Goal: Task Accomplishment & Management: Use online tool/utility

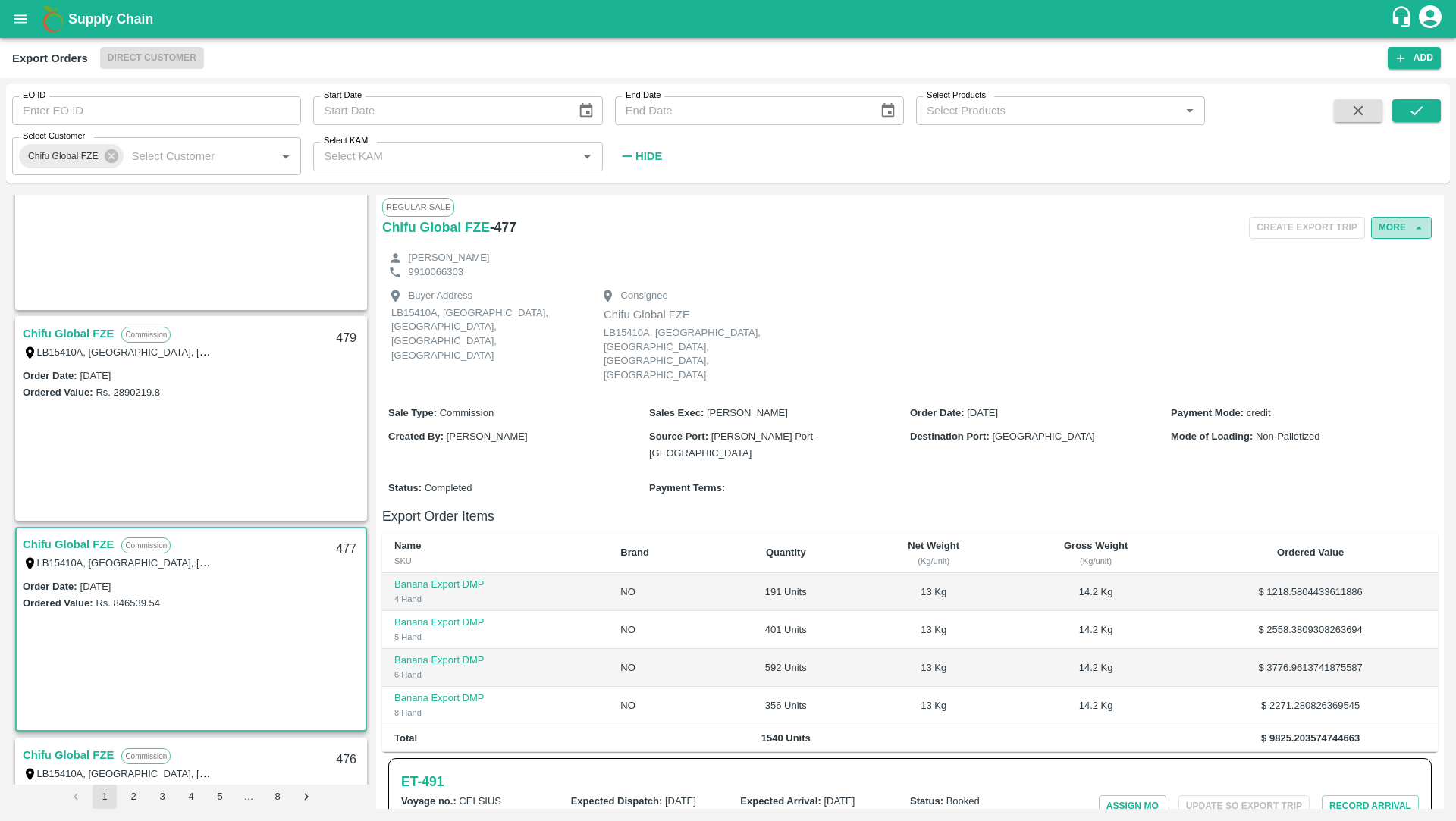
click at [1393, 237] on button "More" at bounding box center [1400, 228] width 60 height 22
click at [1288, 432] on div "Sale Type : Commission Sales Exec : Hunnar Ramwani Order Date : 21 Jul 2025 Pay…" at bounding box center [909, 432] width 1055 height 75
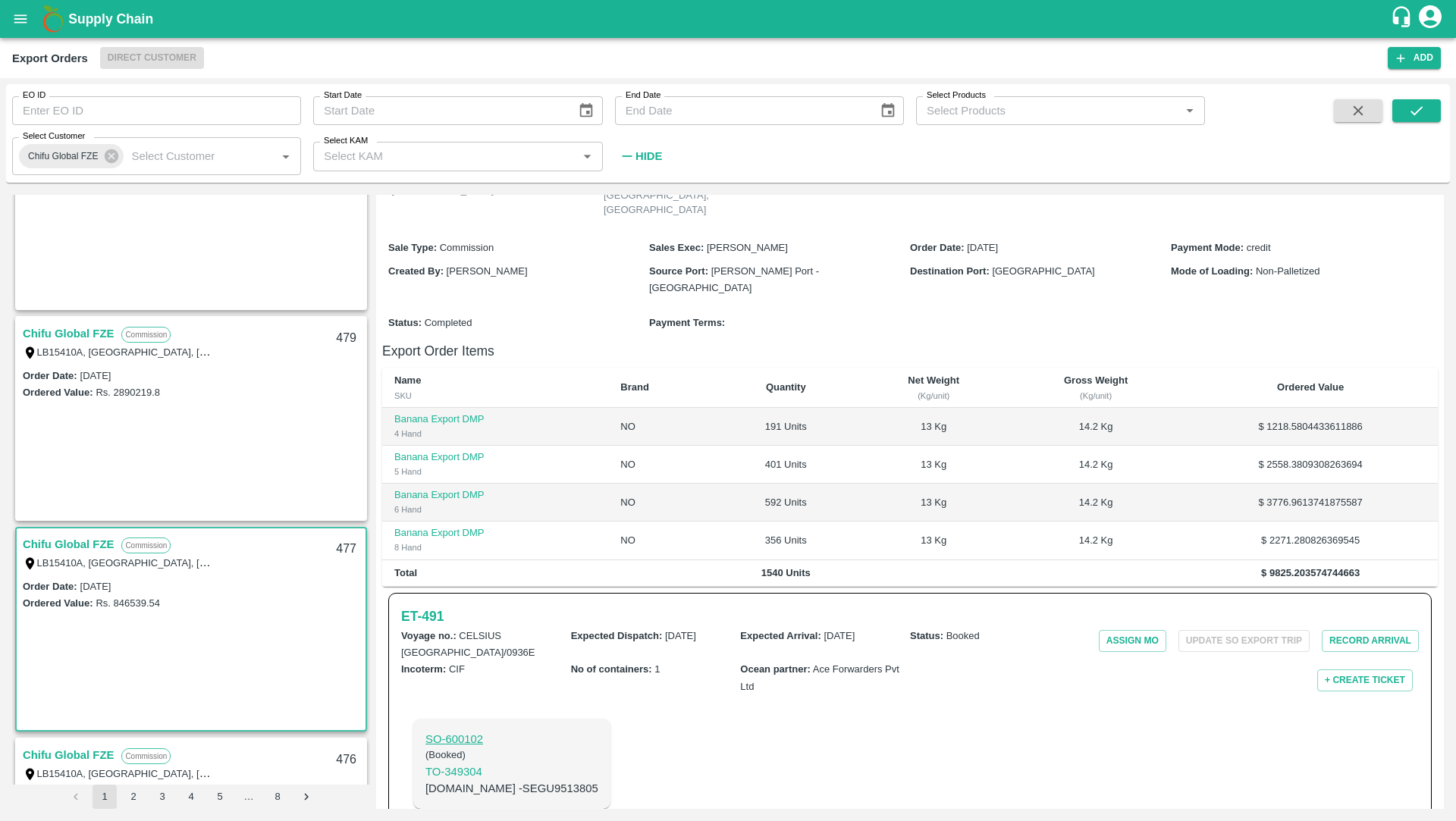
click at [451, 731] on p "SO- 600102" at bounding box center [512, 739] width 173 height 17
click at [472, 764] on p "TO- 349304" at bounding box center [512, 772] width 173 height 17
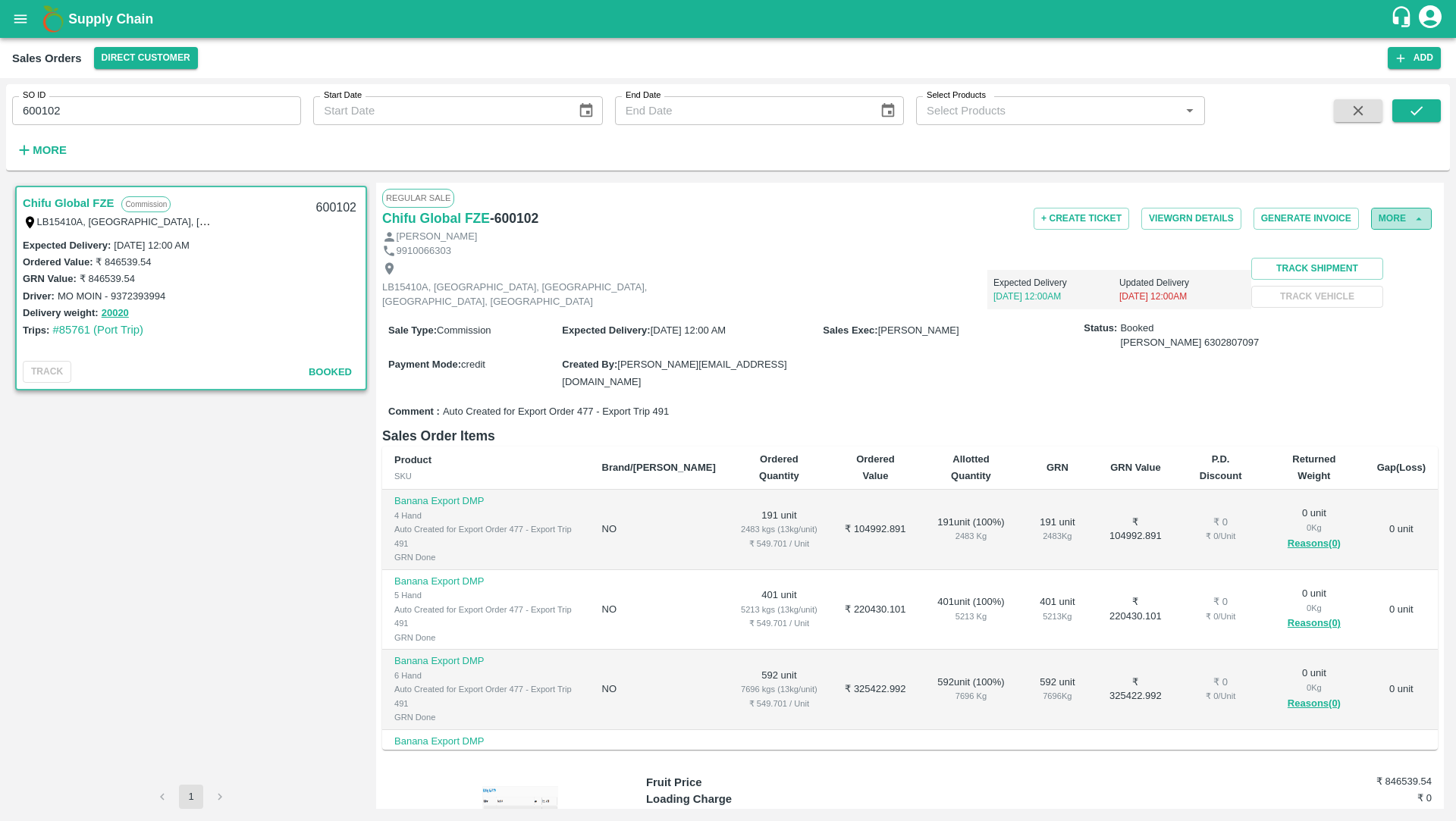
click at [1393, 218] on button "More" at bounding box center [1400, 218] width 60 height 22
click at [1379, 322] on span "View Logs" at bounding box center [1390, 323] width 52 height 17
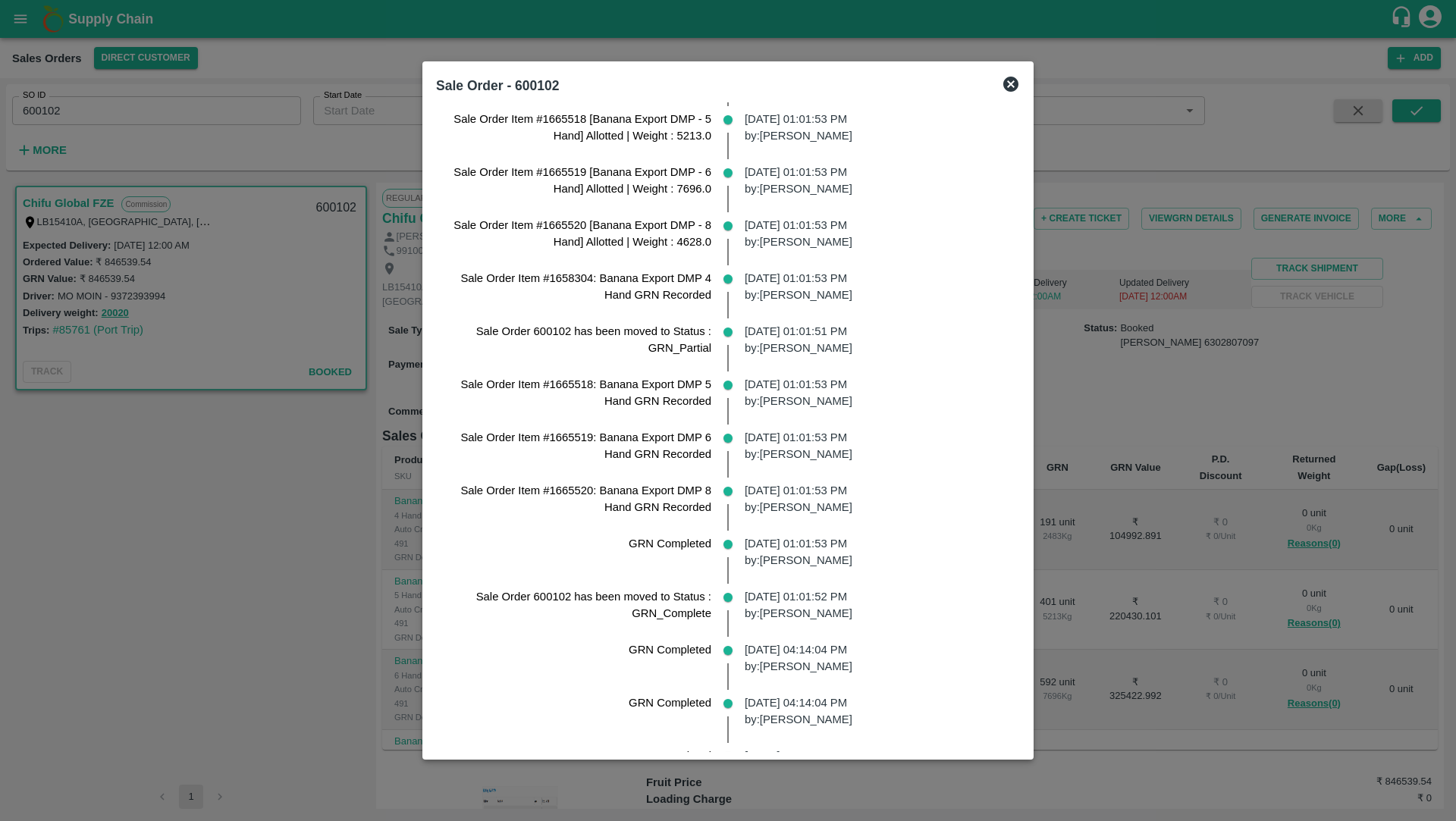
scroll to position [978, 0]
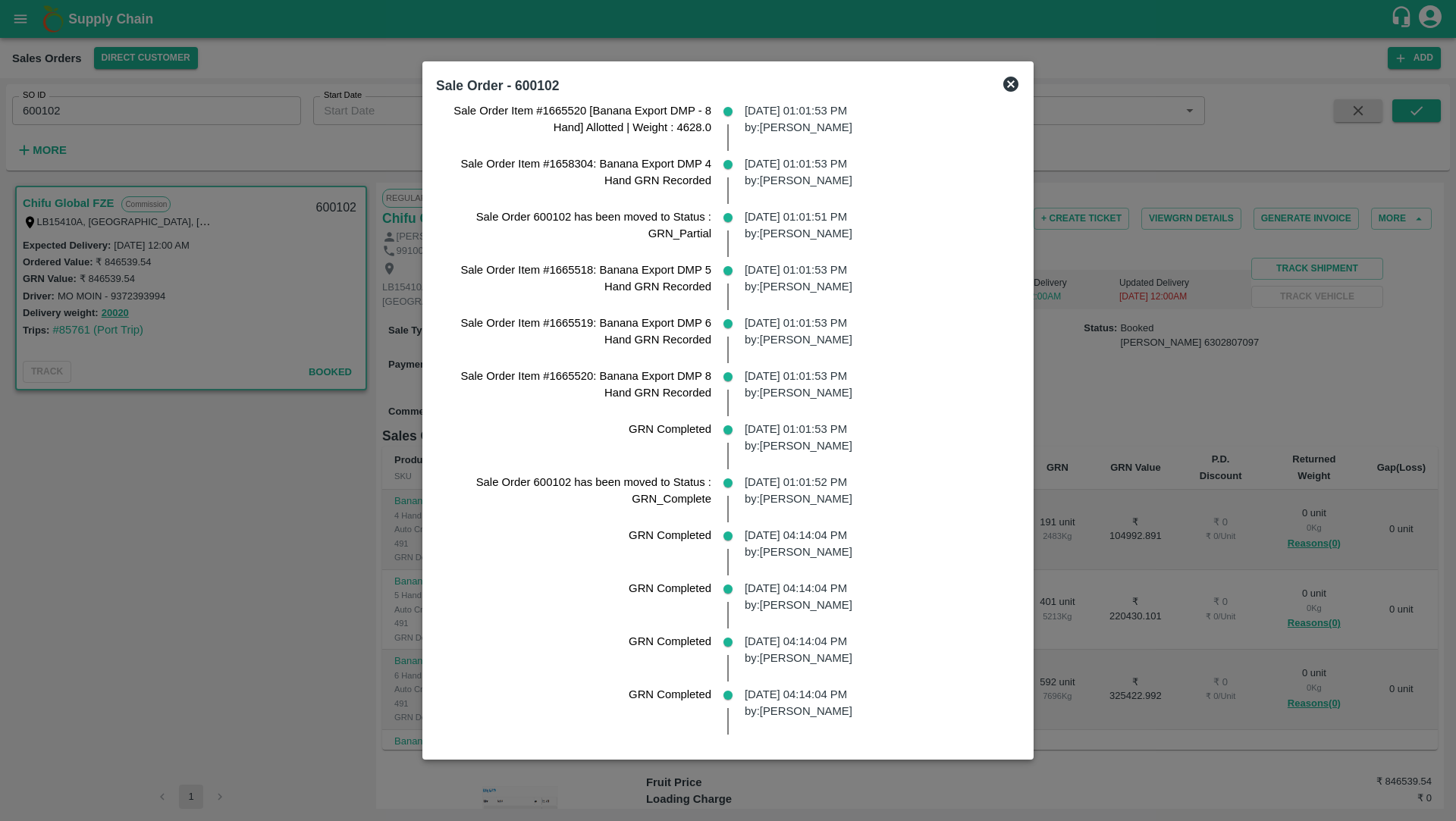
click at [1148, 548] on div at bounding box center [728, 410] width 1456 height 821
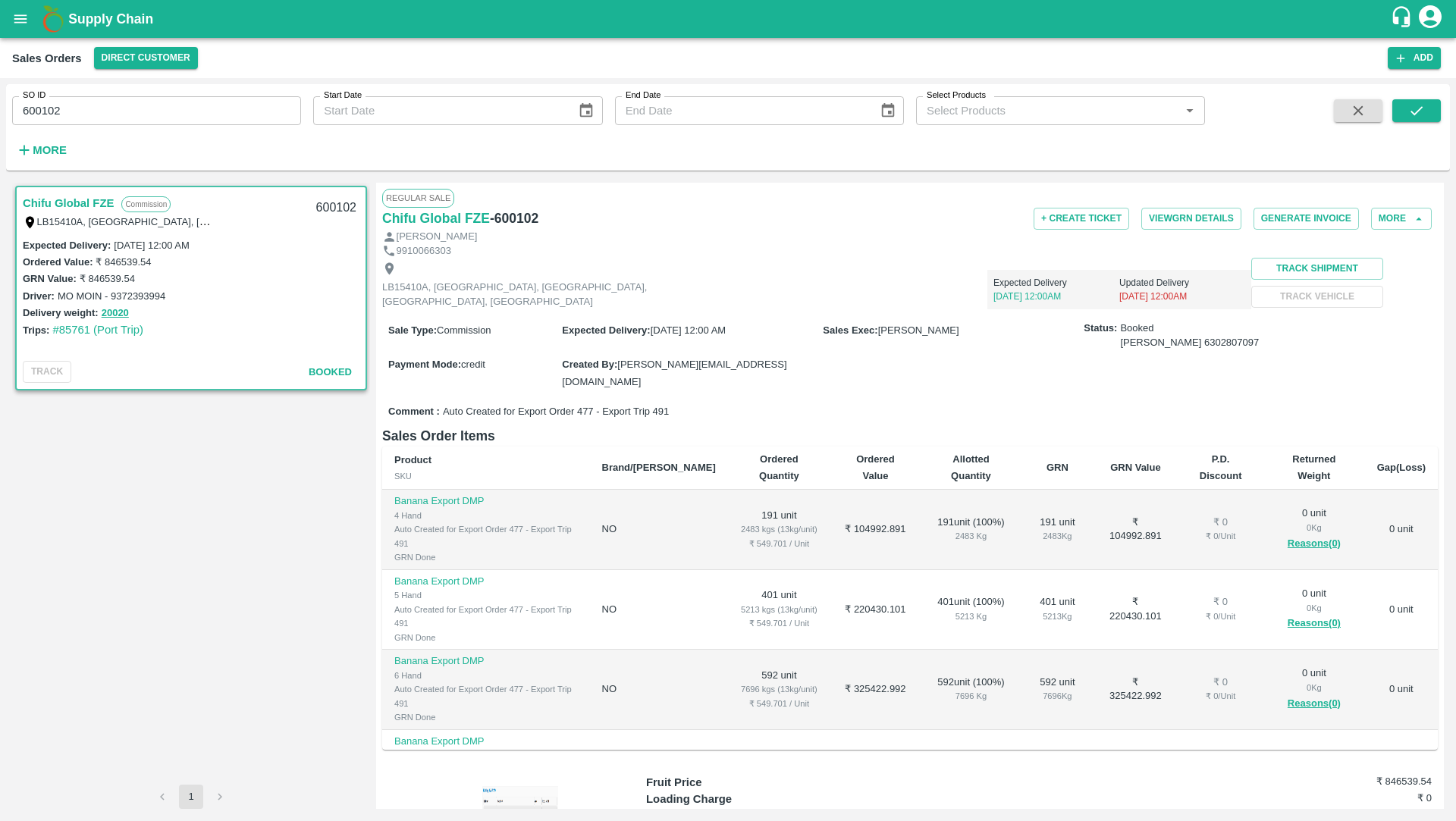
scroll to position [27, 0]
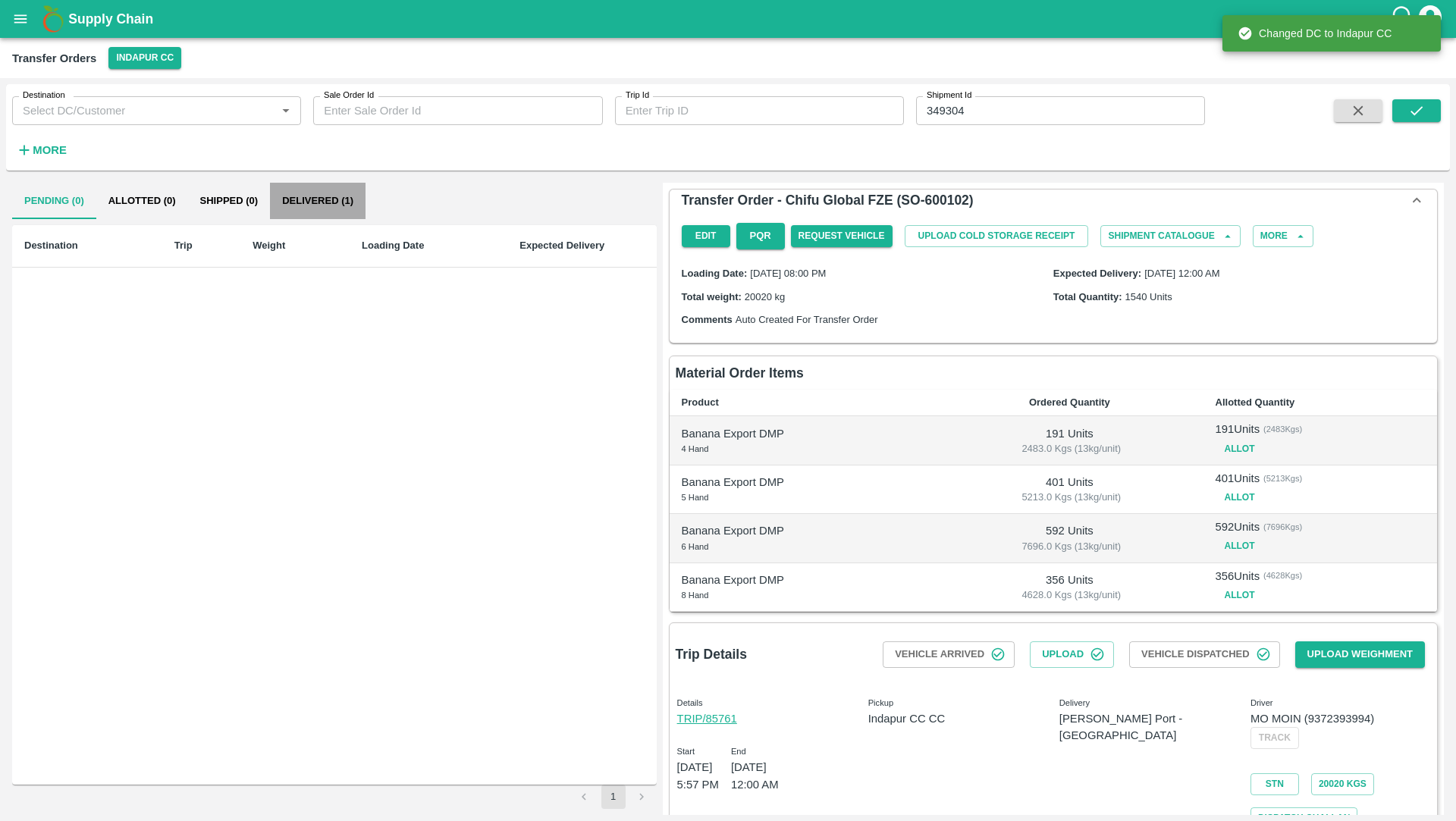
click at [302, 202] on button "Delivered (1)" at bounding box center [317, 201] width 95 height 37
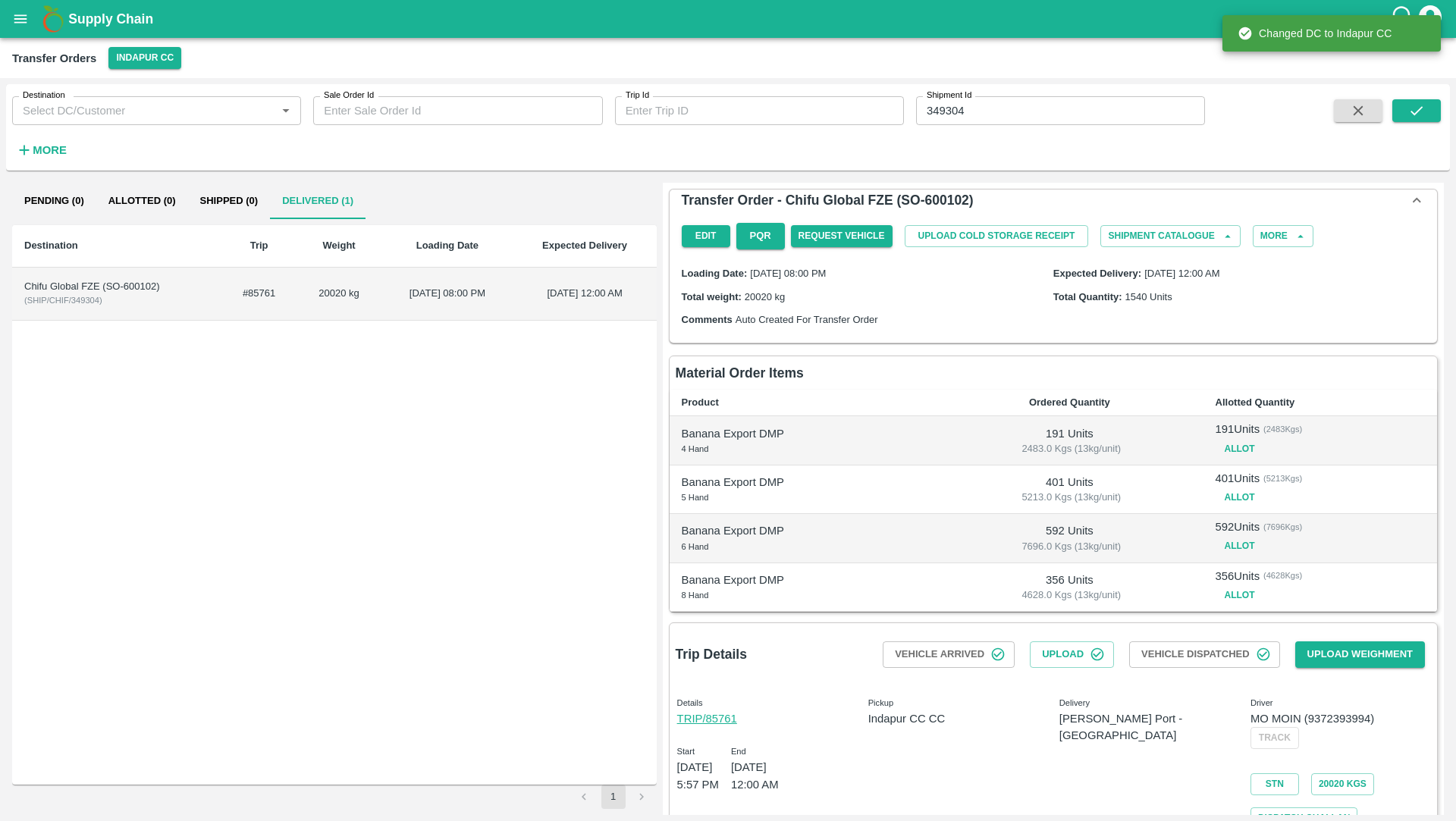
scroll to position [35, 0]
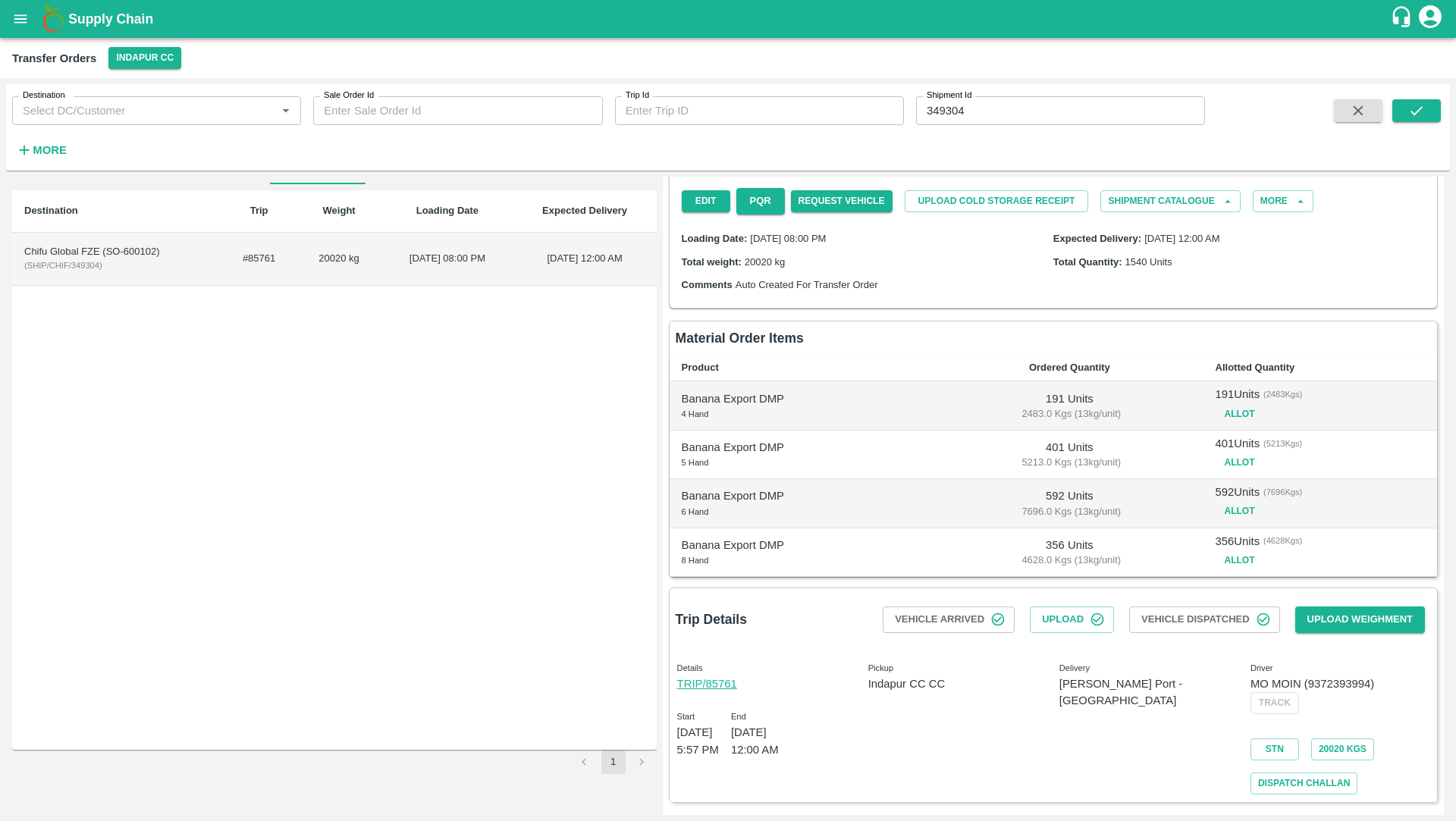
click at [1223, 411] on button "Allot" at bounding box center [1240, 414] width 49 height 22
click at [21, 17] on icon "open drawer" at bounding box center [21, 19] width 17 height 17
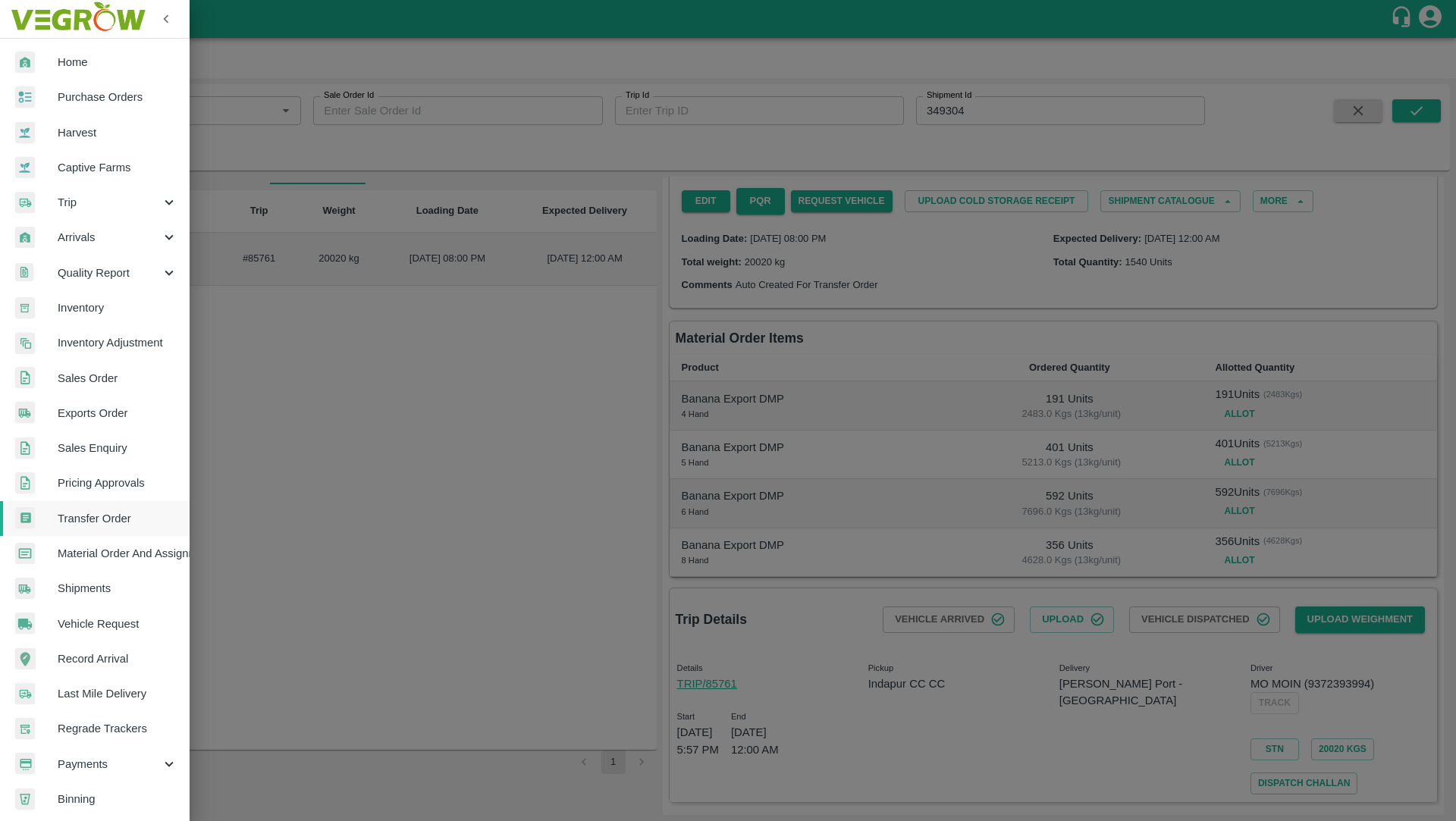
click at [914, 322] on div at bounding box center [728, 410] width 1456 height 821
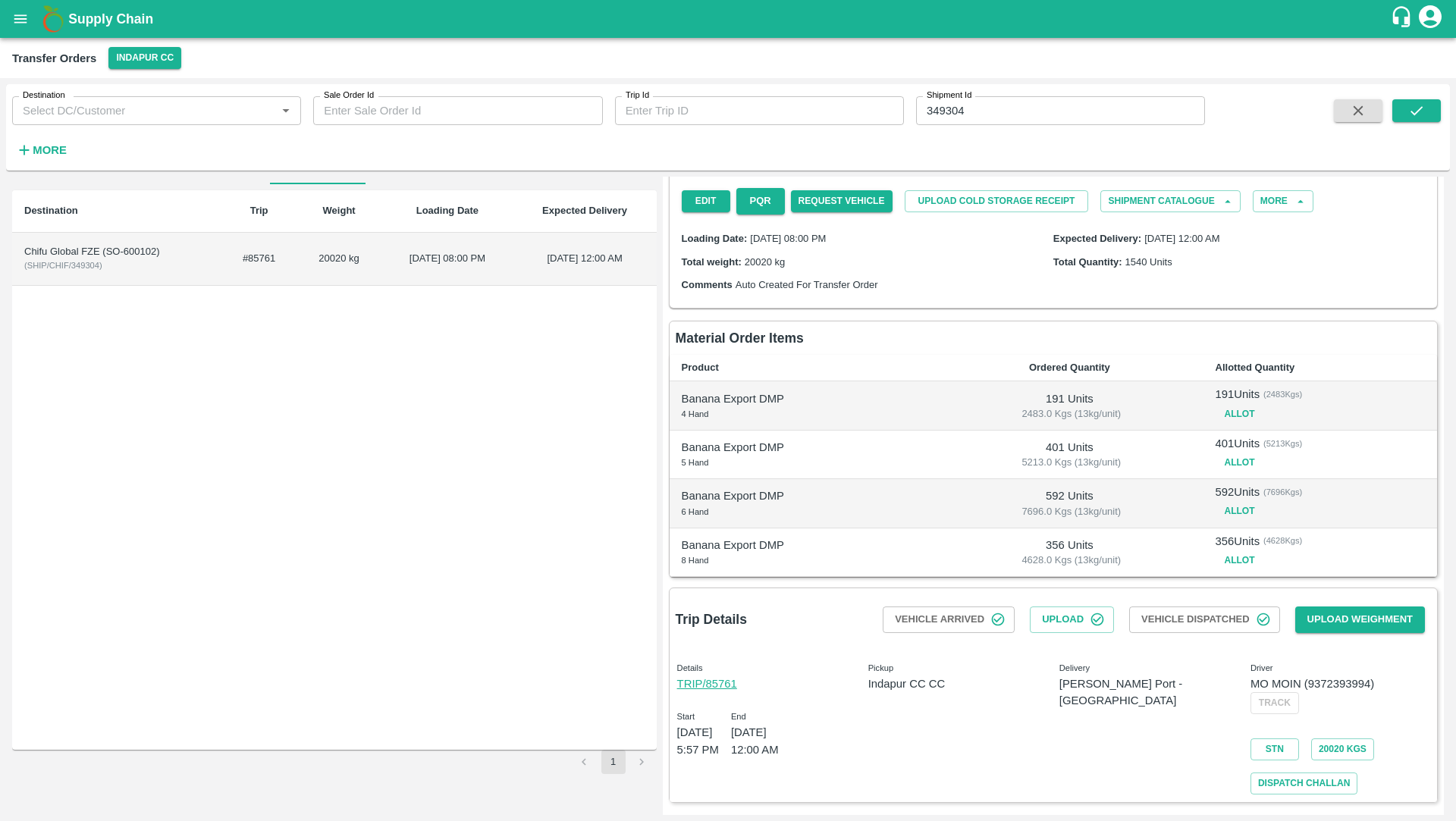
click at [1221, 409] on button "Allot" at bounding box center [1240, 414] width 49 height 22
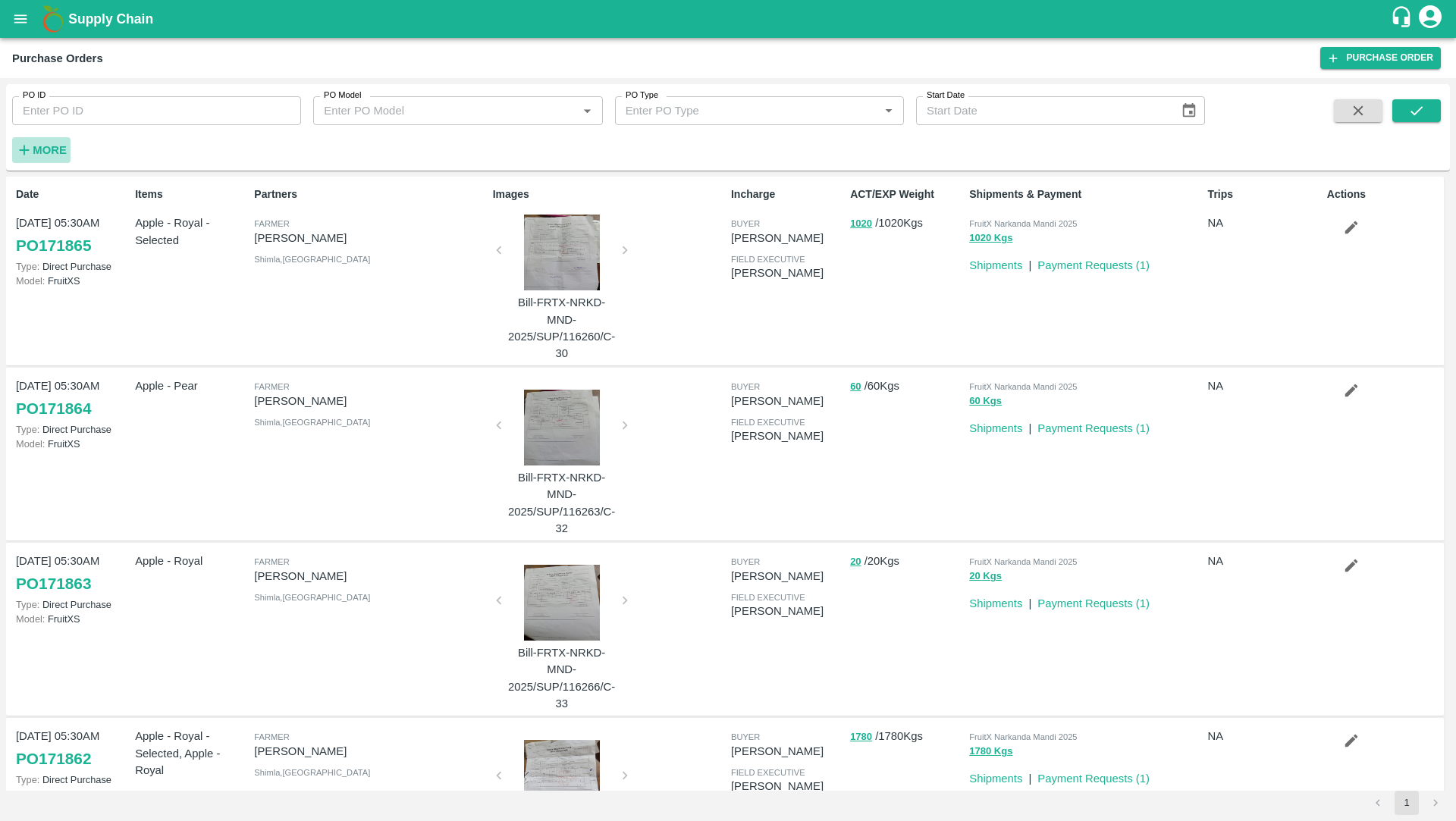
click at [45, 151] on strong "More" at bounding box center [50, 150] width 34 height 12
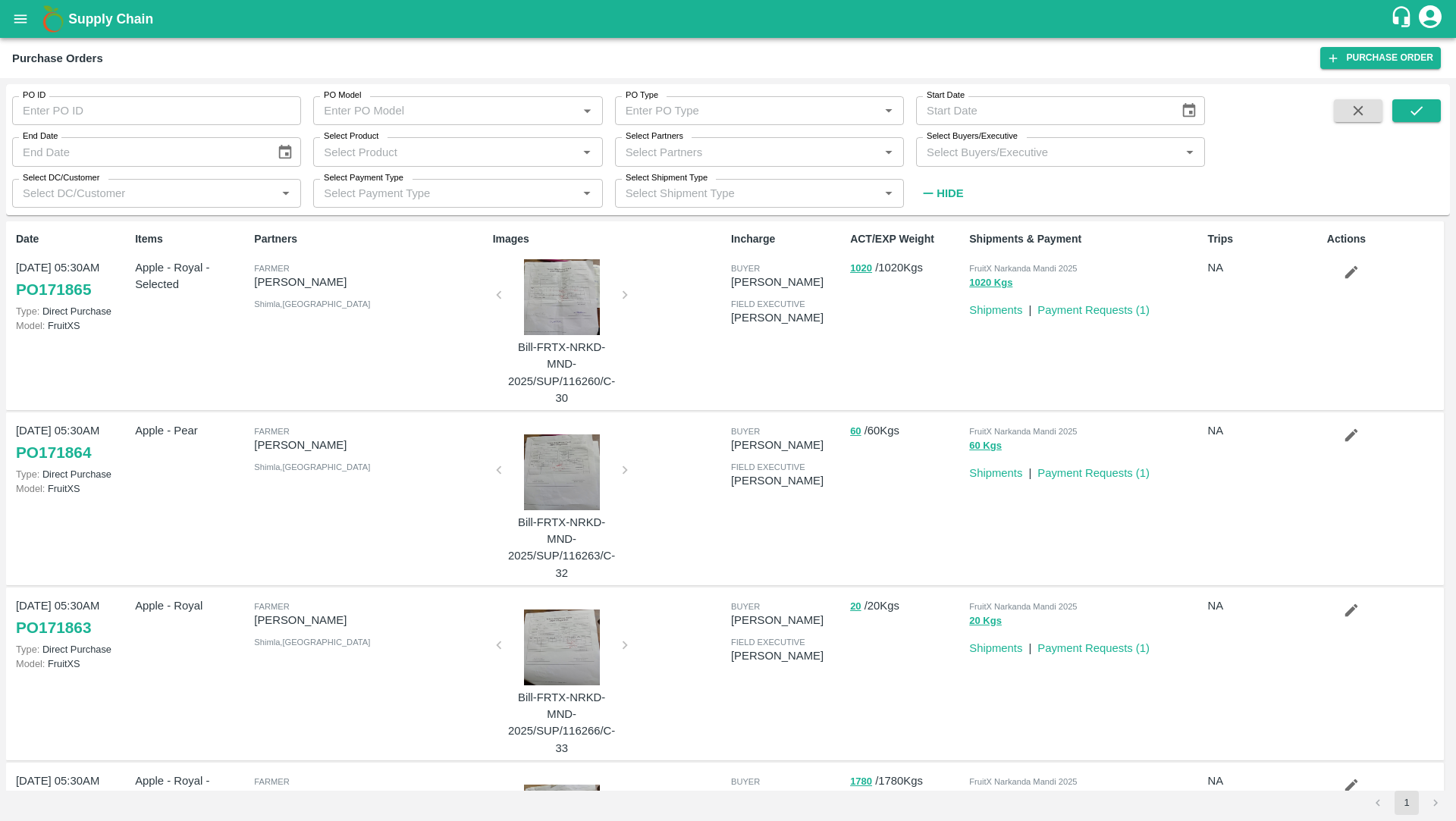
click at [231, 187] on input "Select DC/Customer" at bounding box center [144, 193] width 255 height 20
type input "farm"
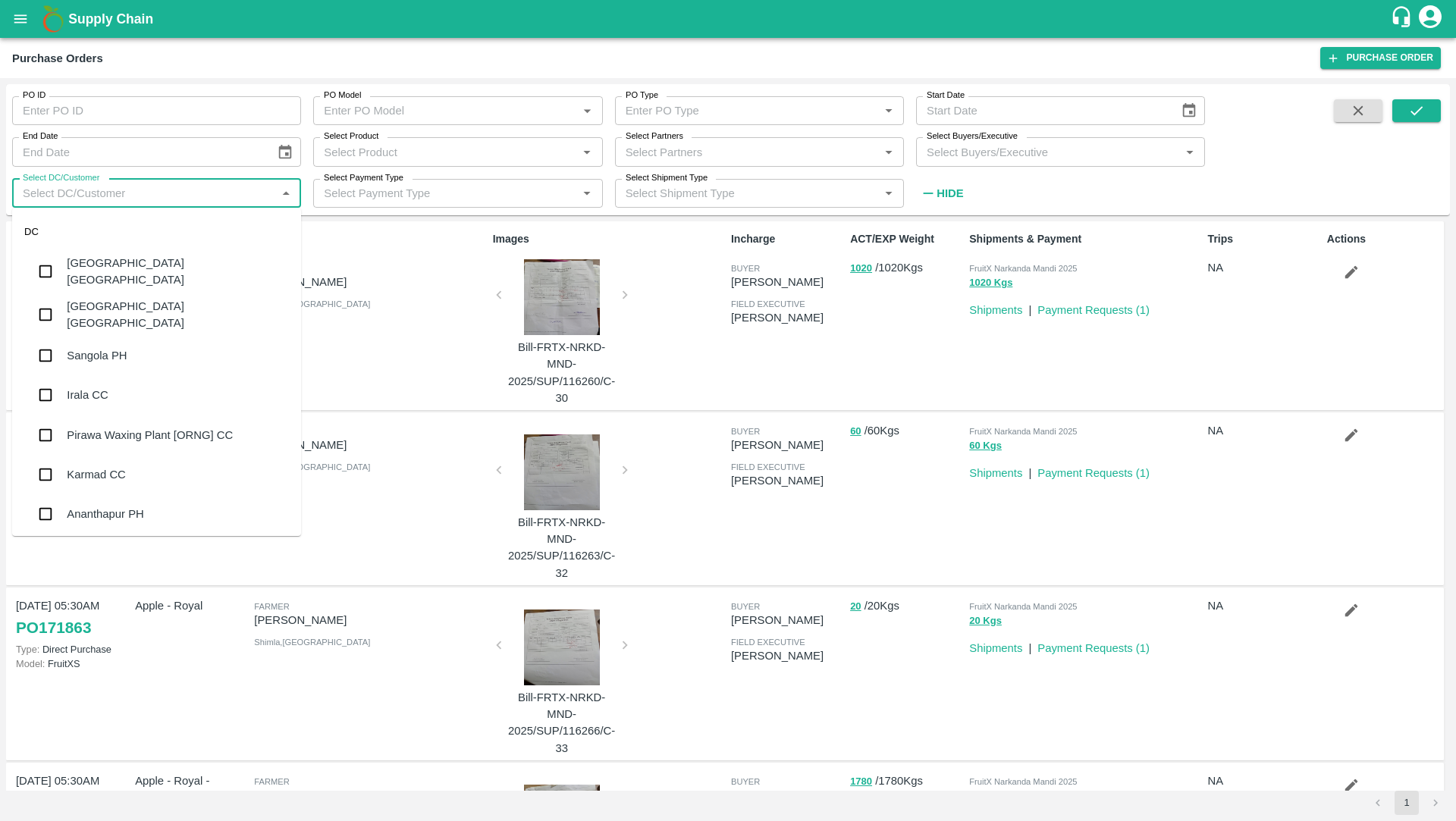
click at [19, 18] on icon "open drawer" at bounding box center [21, 19] width 17 height 17
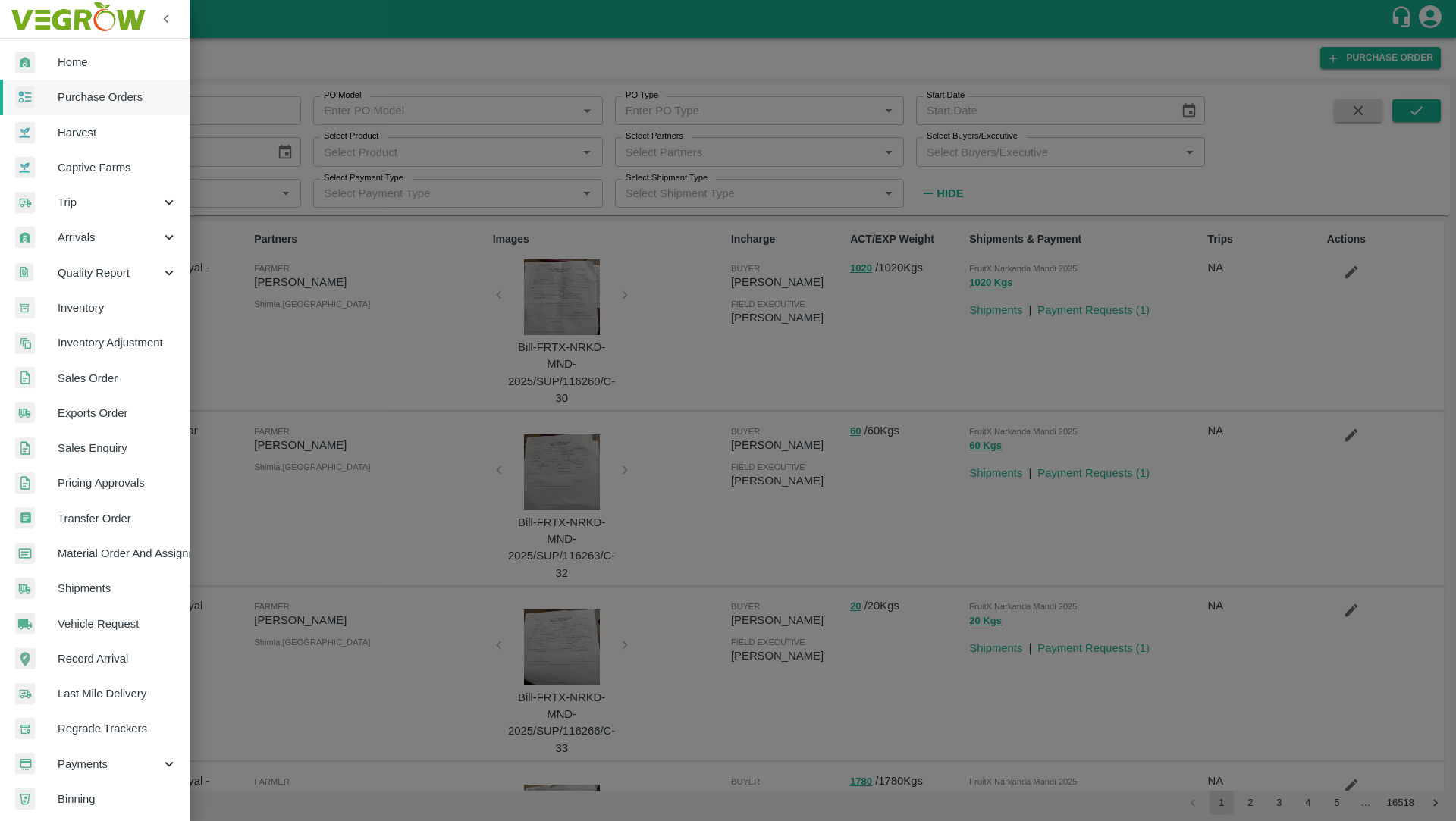
click at [398, 52] on div at bounding box center [728, 410] width 1456 height 821
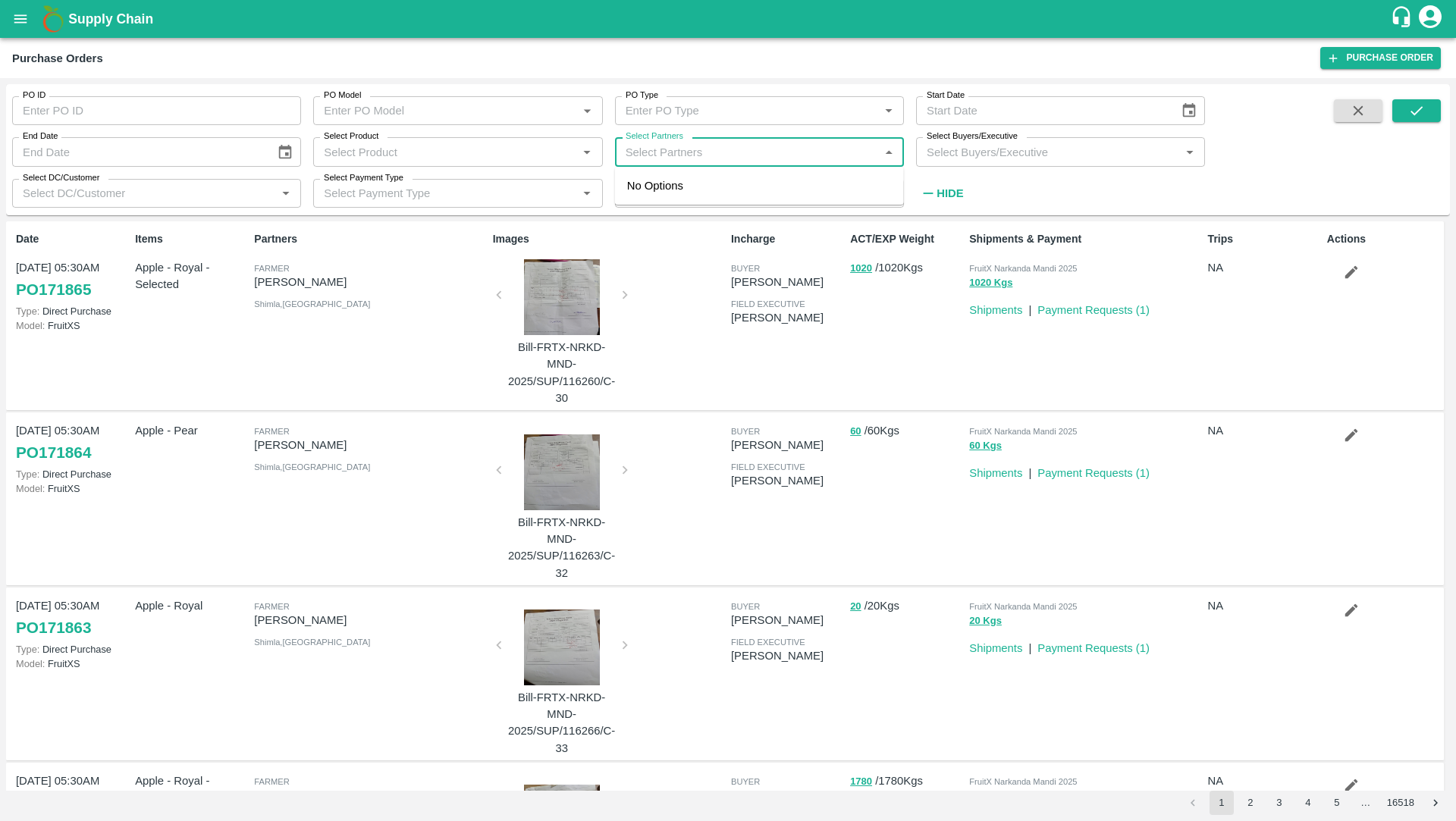
click at [751, 145] on input "Select Partners" at bounding box center [747, 152] width 255 height 20
type input "farmg"
click at [741, 198] on div "FARMGEN INNOVATIONS PRIVATE LIMITED-[GEOGRAPHIC_DATA] , Pune-9223001964" at bounding box center [780, 202] width 222 height 51
click at [1430, 115] on button "submit" at bounding box center [1416, 111] width 49 height 23
click at [788, 150] on input "Select Partners" at bounding box center [747, 152] width 255 height 20
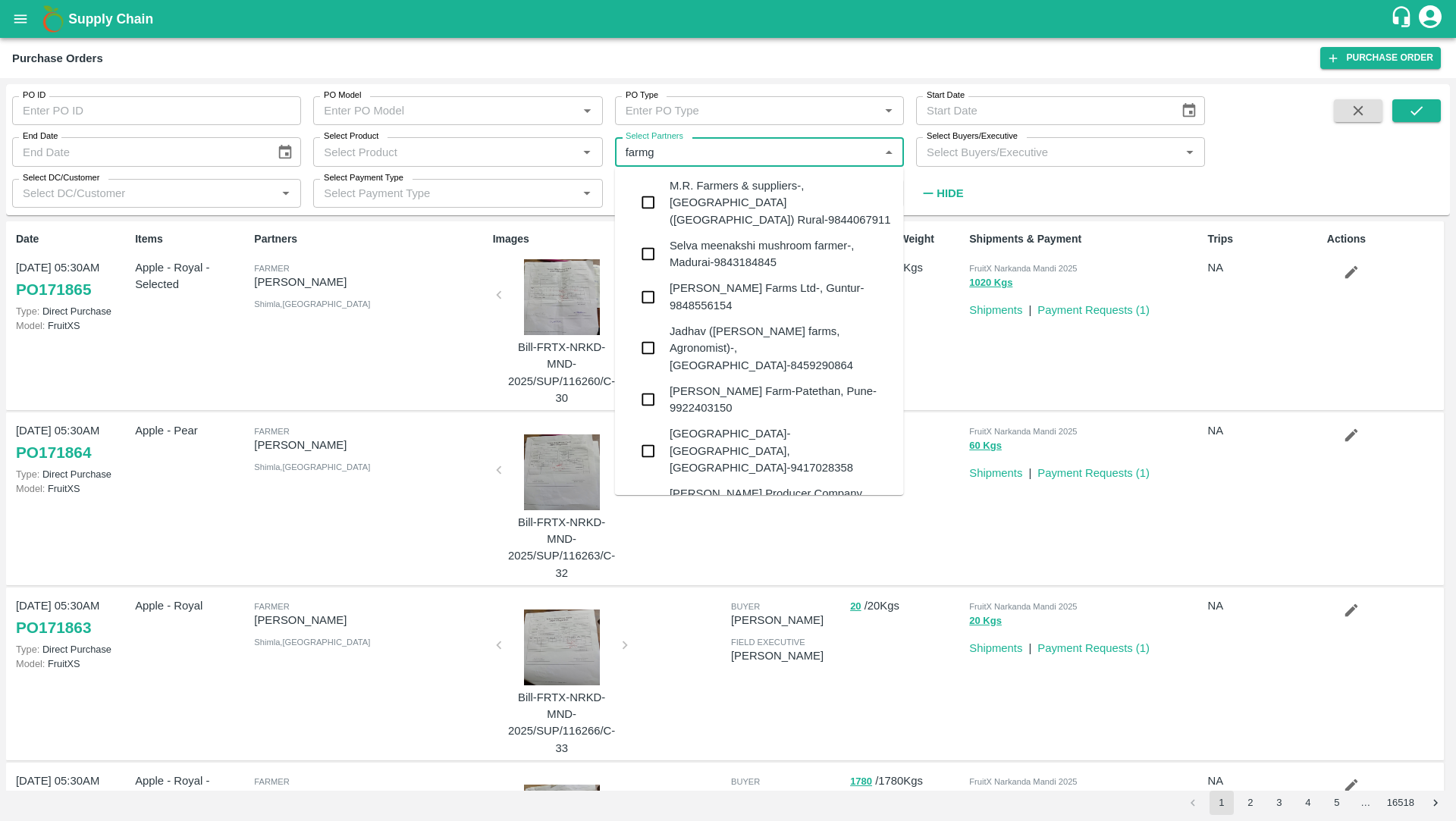
type input "farmge"
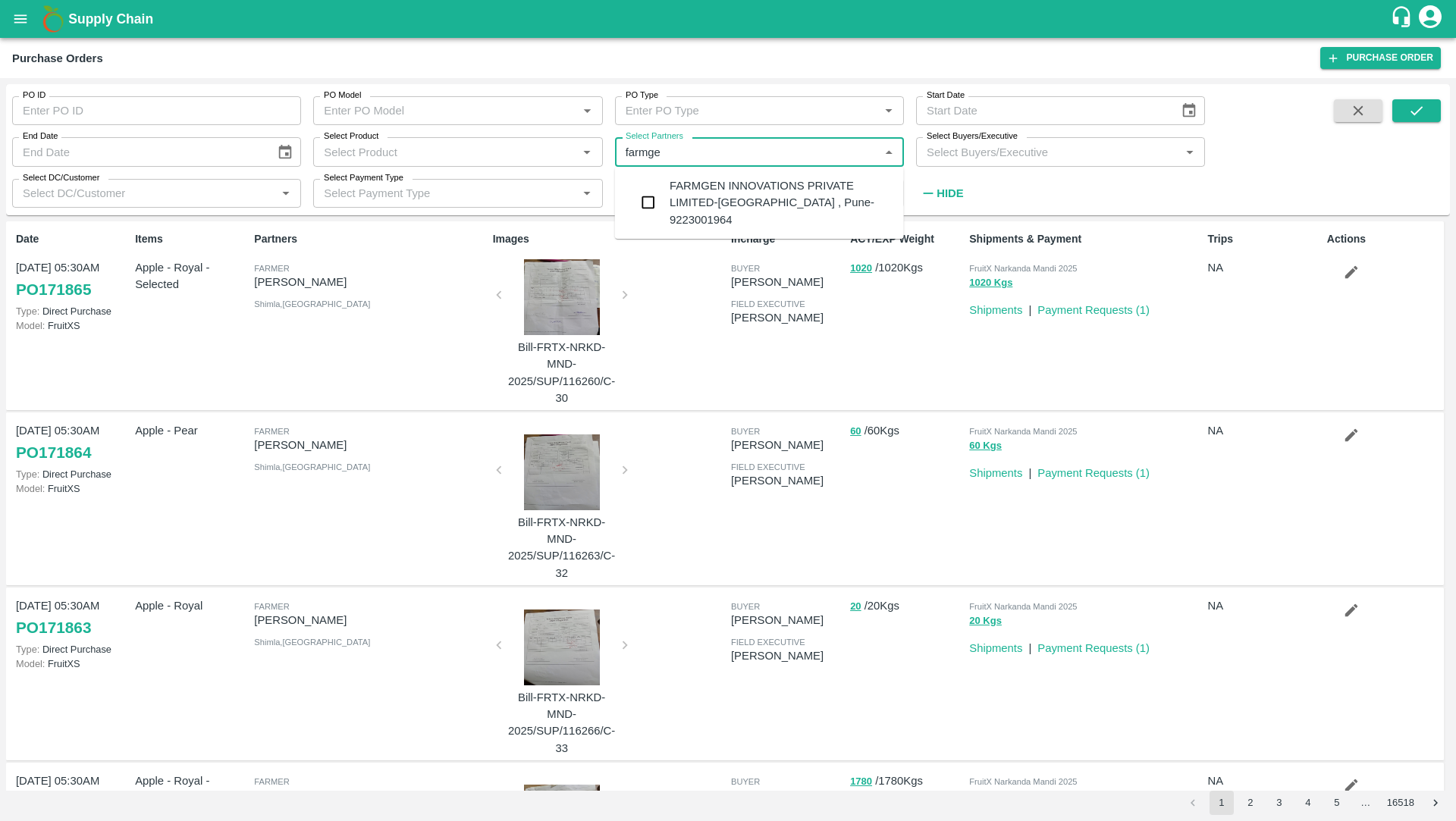
click at [799, 187] on div "FARMGEN INNOVATIONS PRIVATE LIMITED-[GEOGRAPHIC_DATA] , Pune-9223001964" at bounding box center [780, 202] width 222 height 51
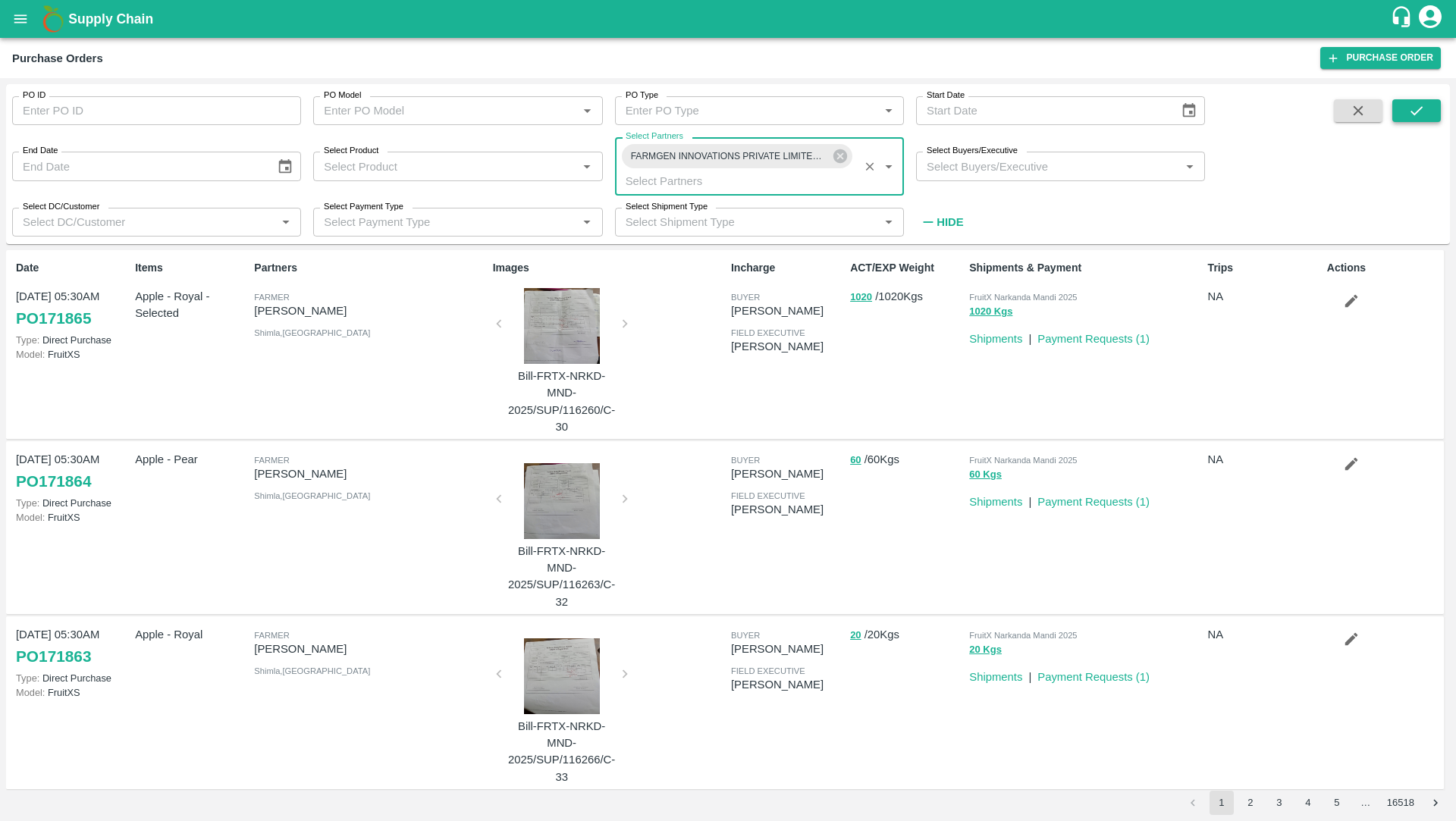
click at [1414, 118] on icon "submit" at bounding box center [1416, 111] width 17 height 17
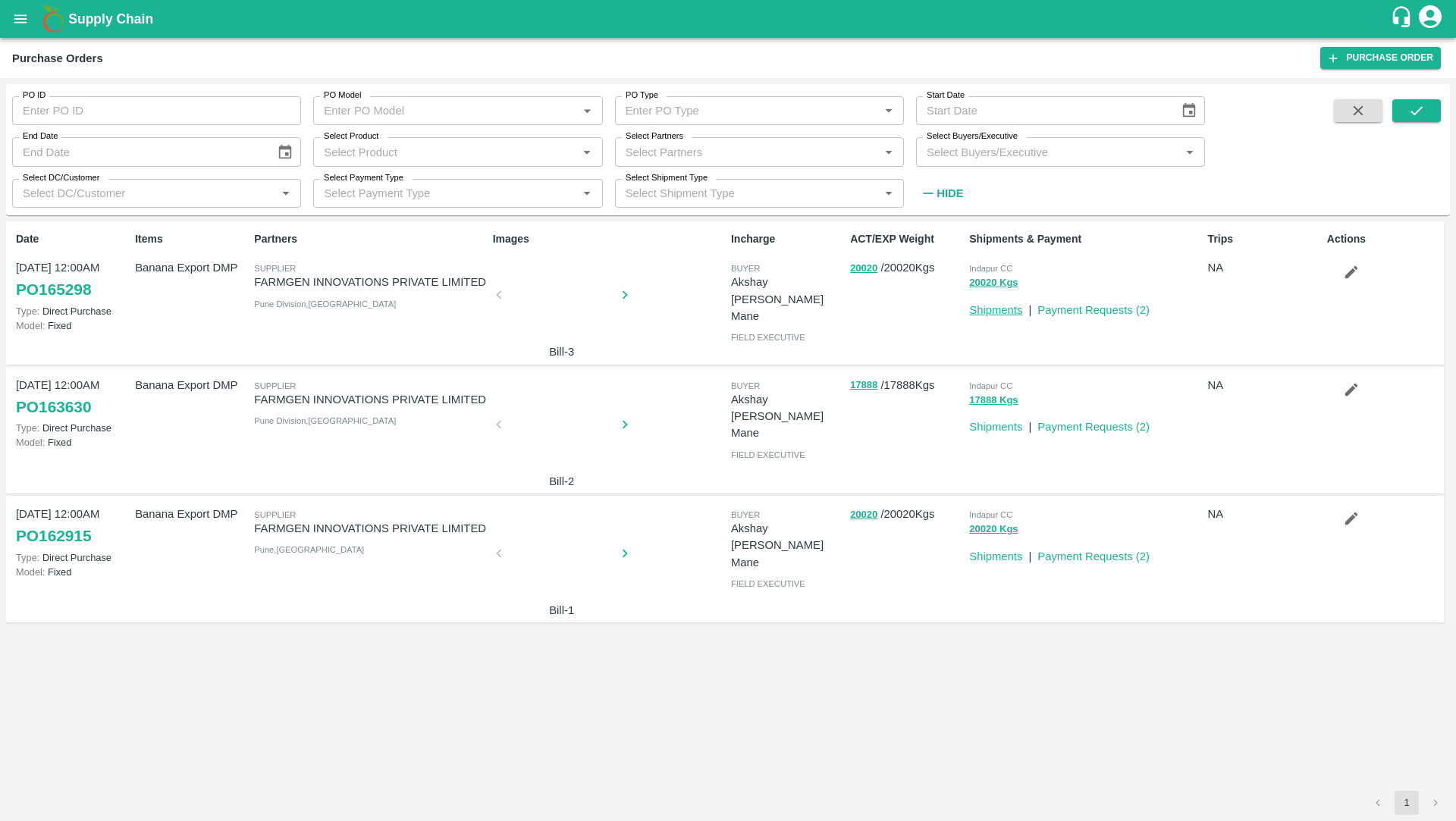
click at [994, 304] on link "Shipments" at bounding box center [996, 310] width 53 height 12
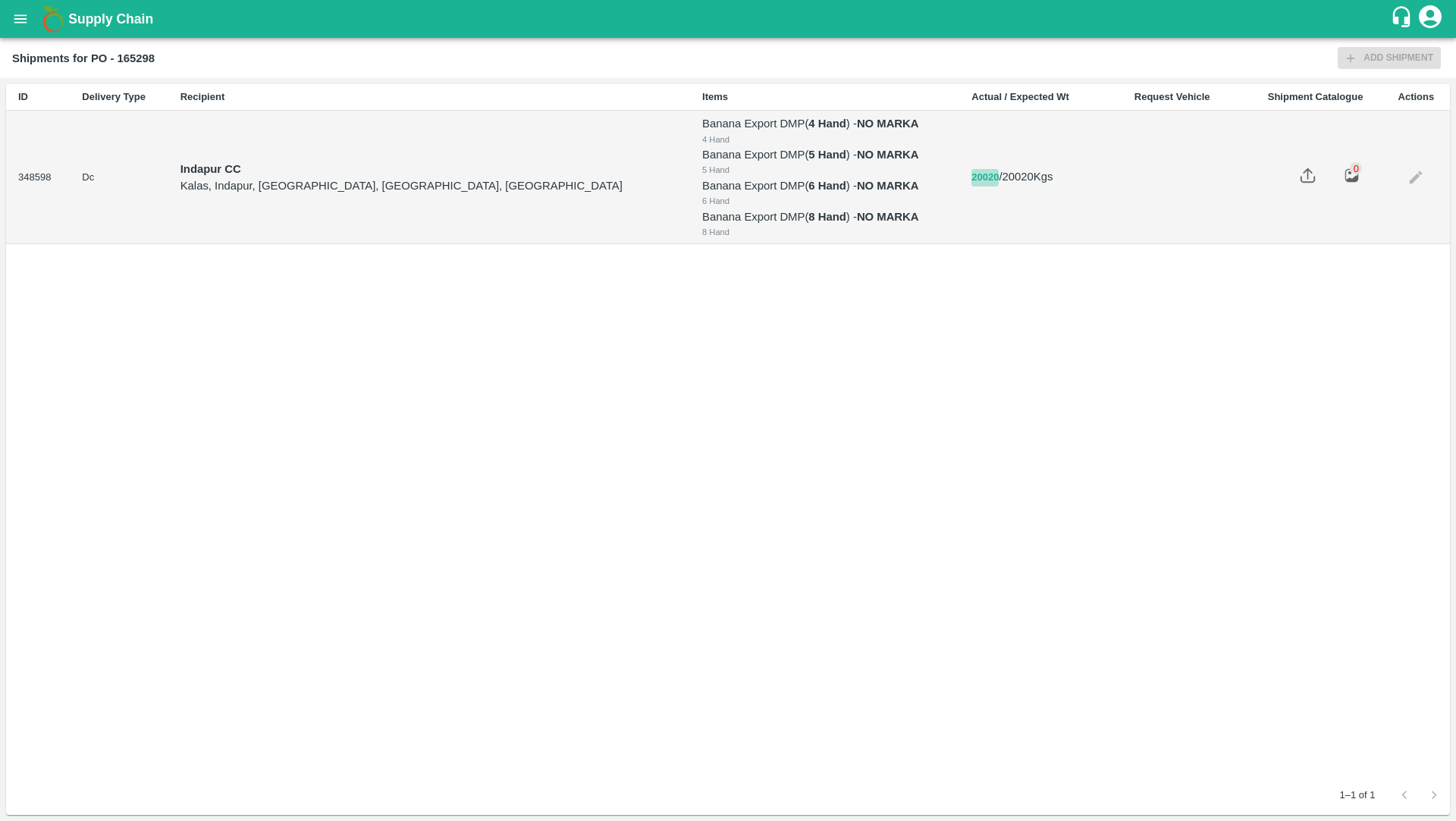
click at [971, 170] on button "20020" at bounding box center [985, 177] width 27 height 18
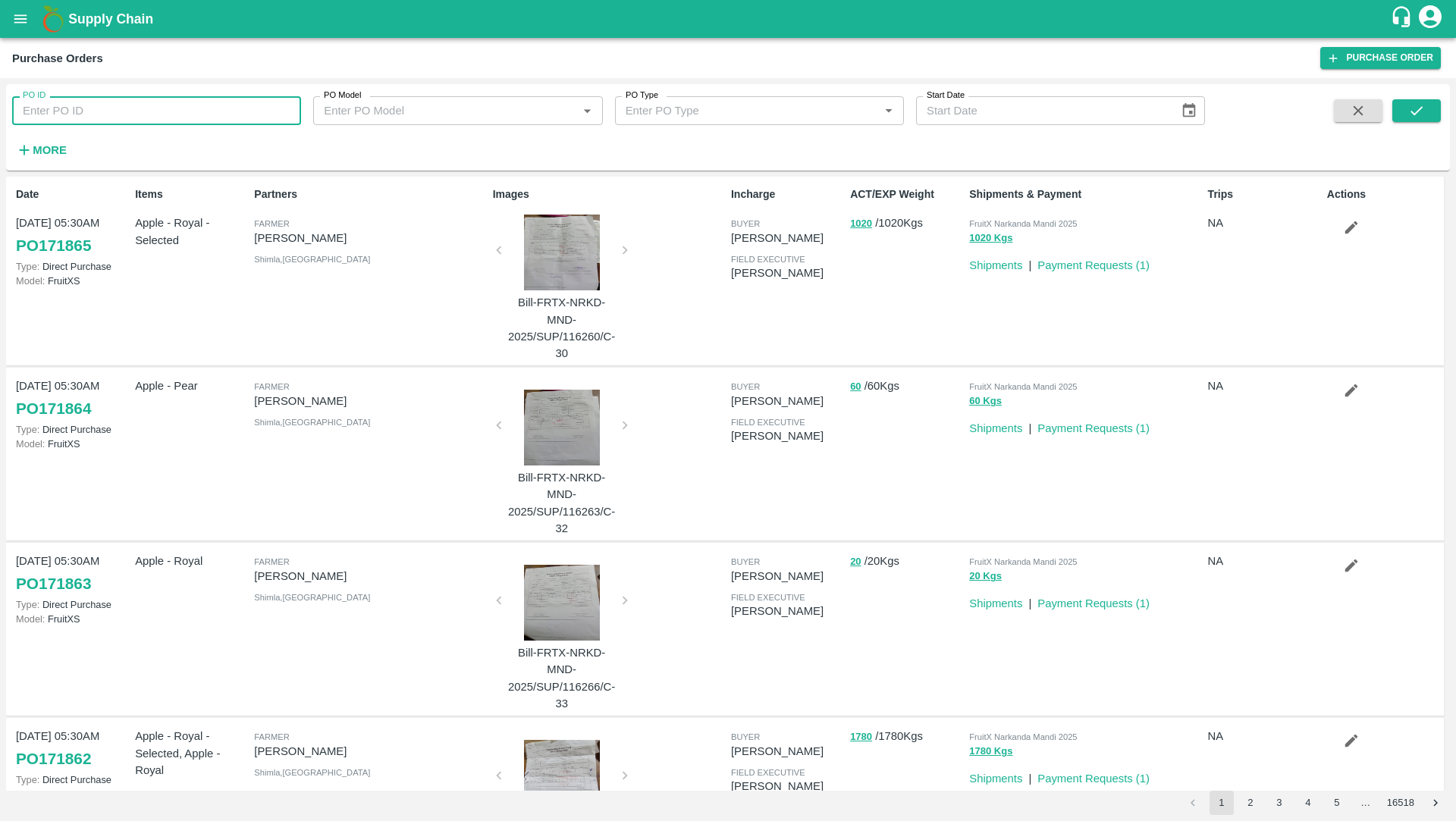
click at [104, 122] on input "PO ID" at bounding box center [157, 111] width 289 height 29
click at [40, 150] on strong "More" at bounding box center [50, 150] width 34 height 12
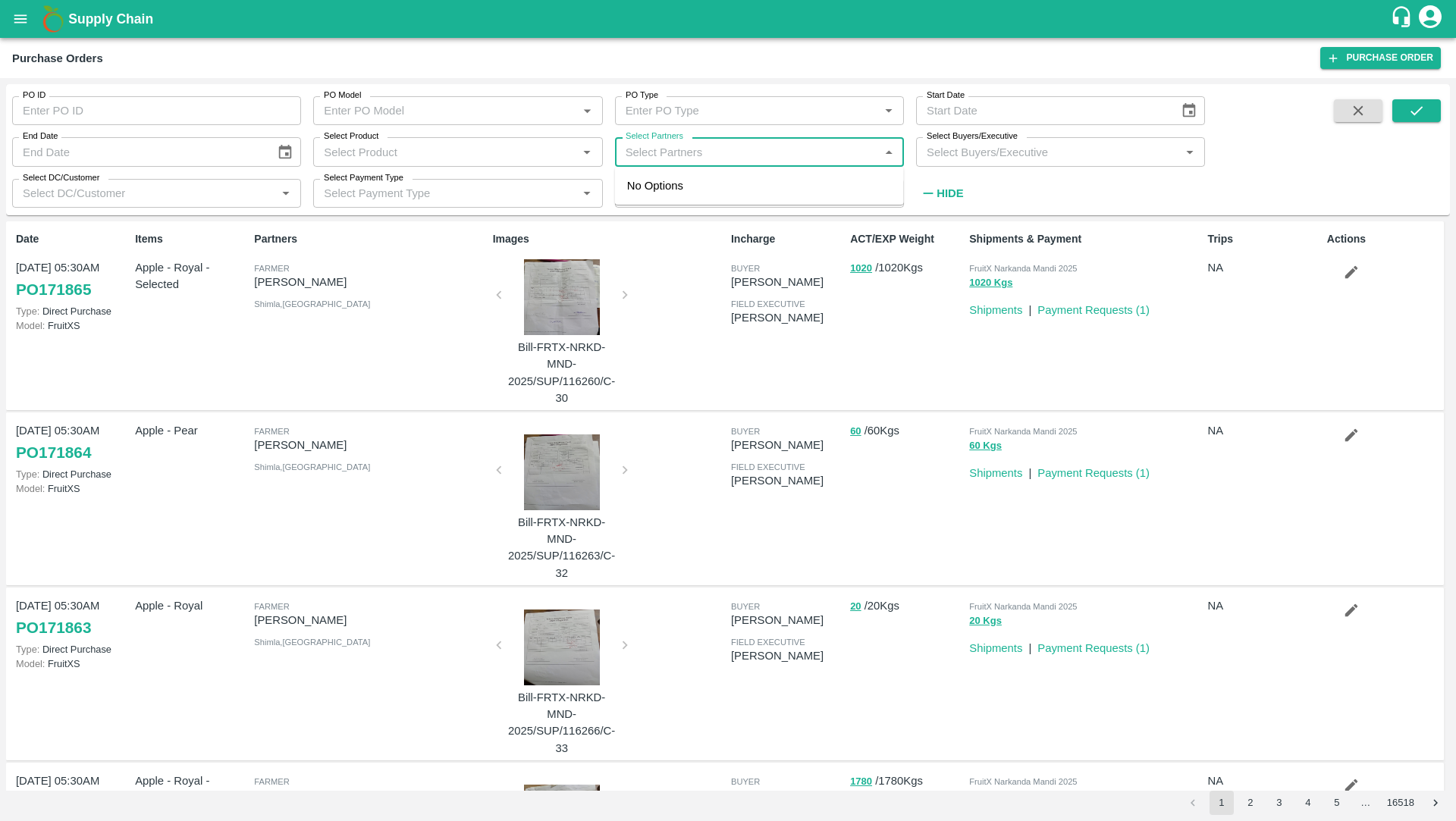
click at [722, 161] on input "Select Partners" at bounding box center [747, 152] width 255 height 20
type input "farmg"
click at [728, 192] on div "FARMGEN INNOVATIONS PRIVATE LIMITED-[GEOGRAPHIC_DATA] , Pune-9223001964" at bounding box center [780, 202] width 222 height 51
click at [1403, 124] on span at bounding box center [1416, 153] width 49 height 107
click at [1403, 120] on button "submit" at bounding box center [1416, 111] width 49 height 23
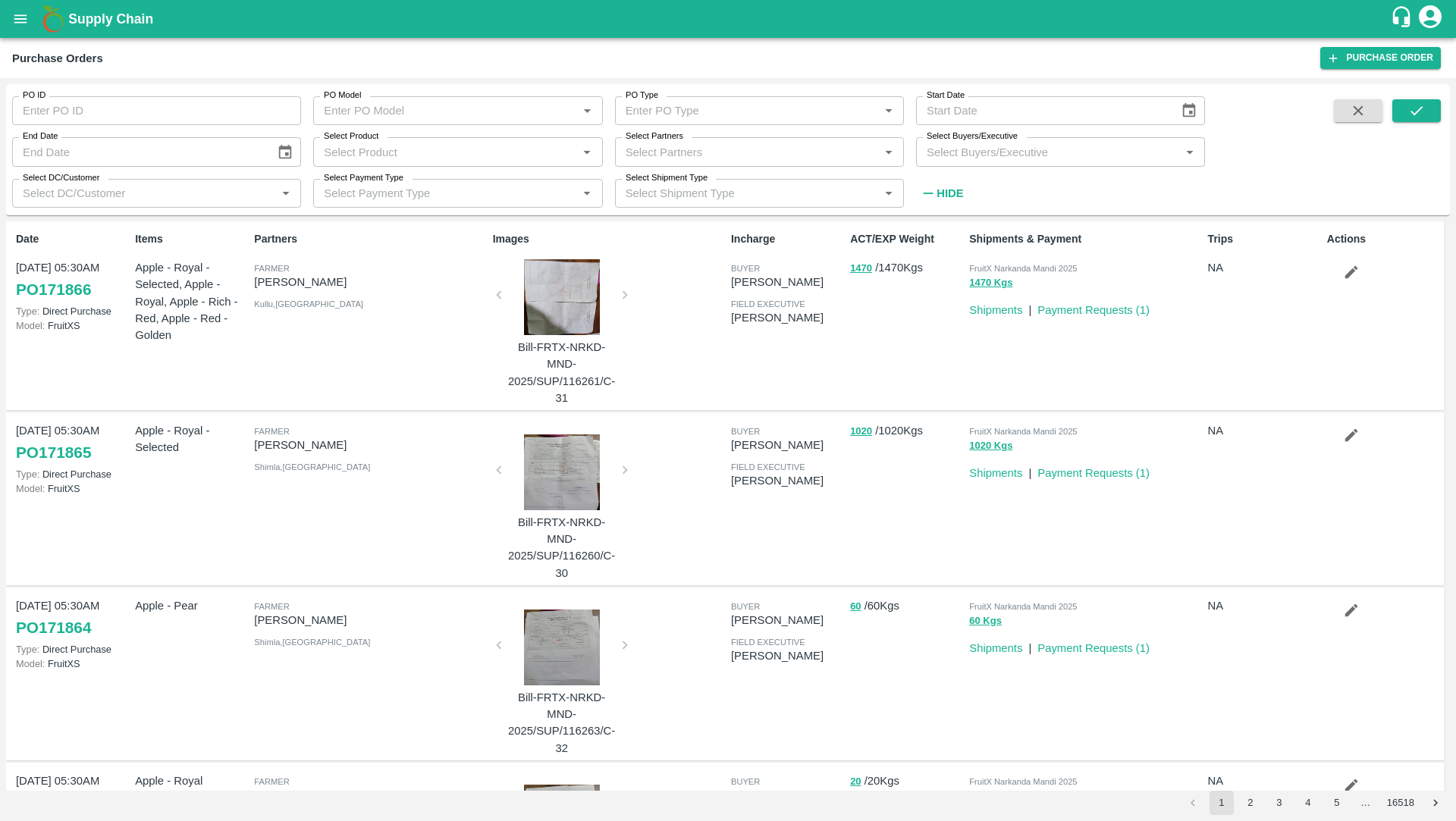
click at [731, 154] on input "Select Partners" at bounding box center [747, 152] width 255 height 20
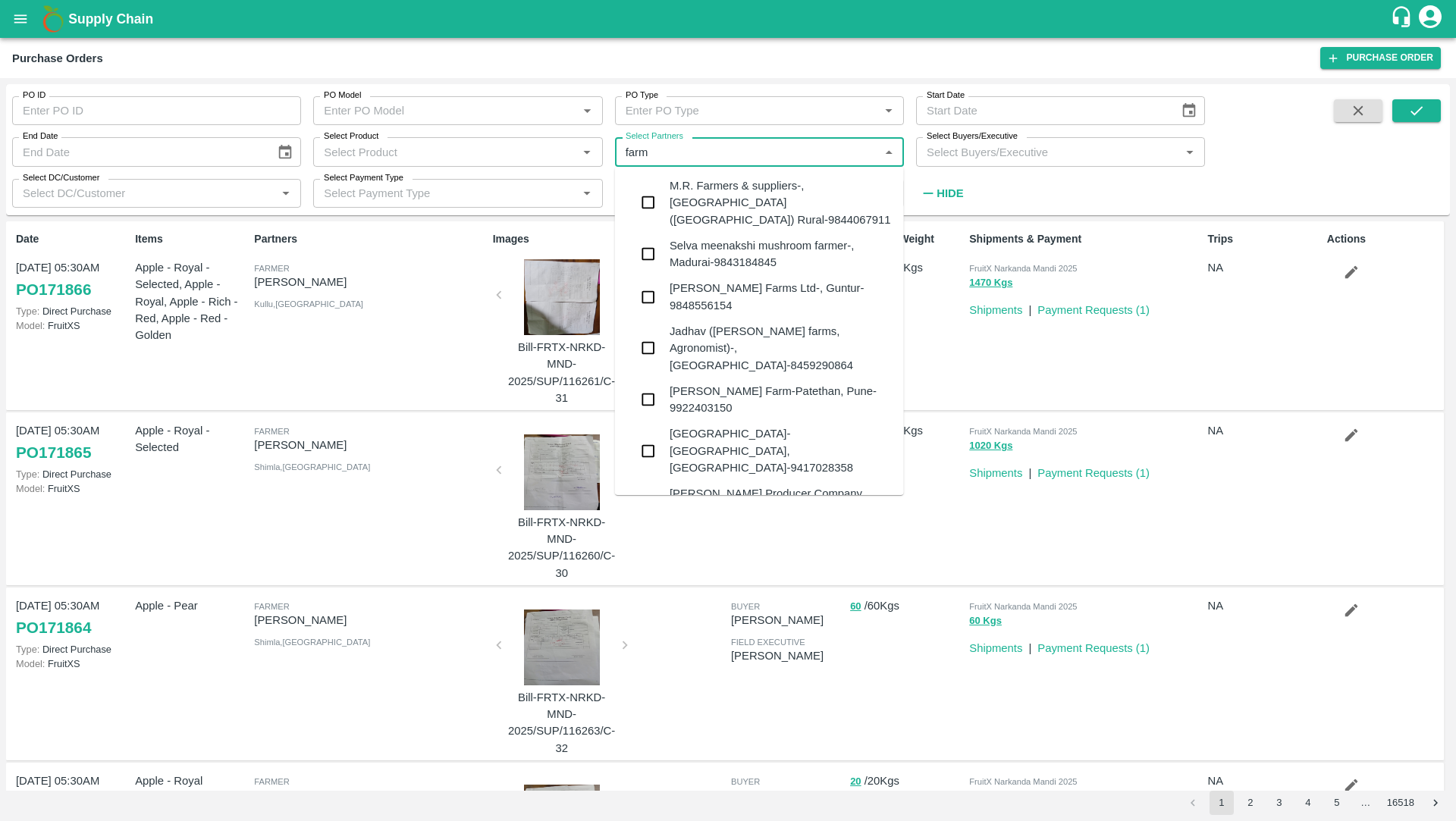
type input "farmg"
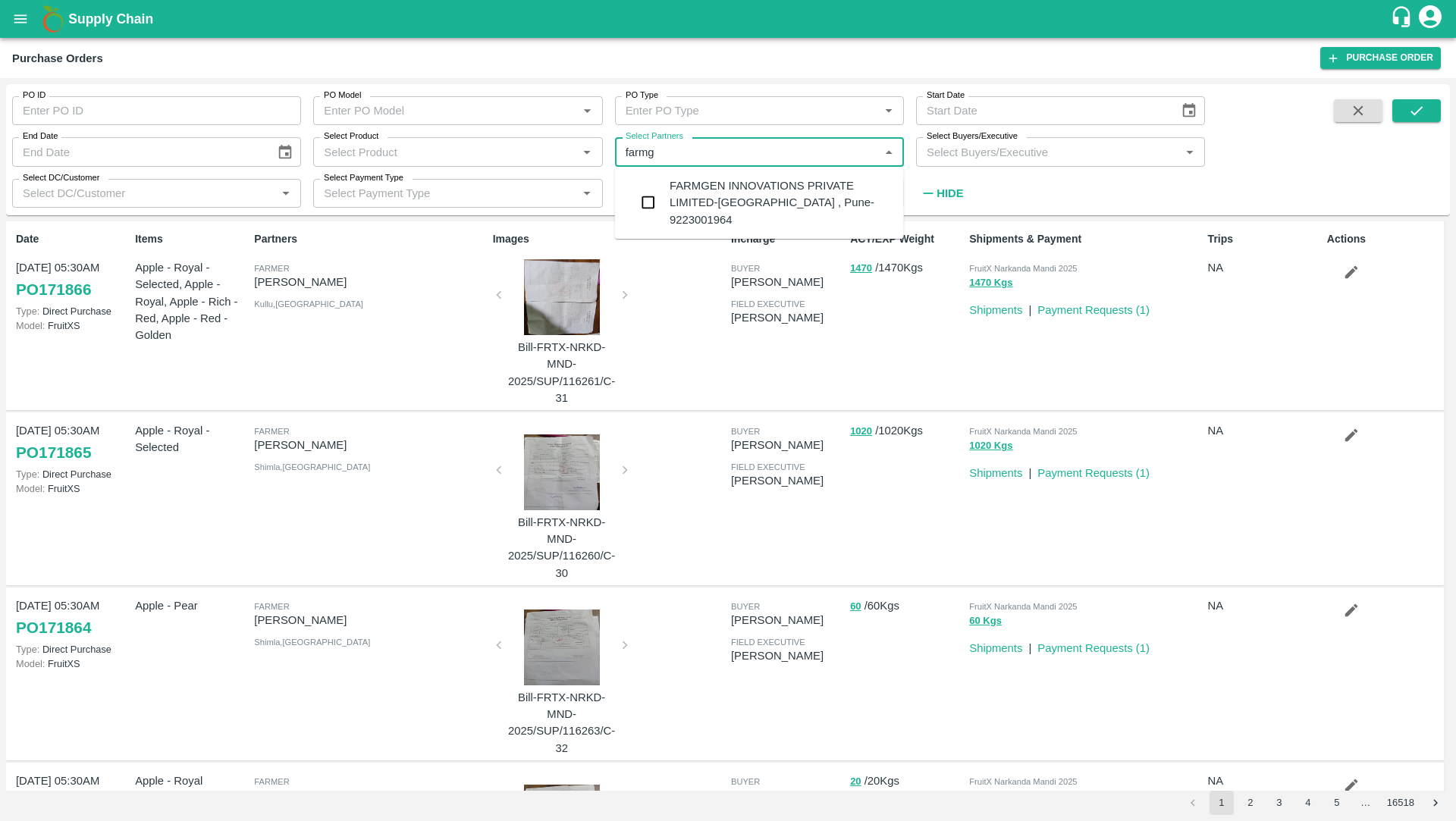
click at [743, 193] on div "FARMGEN INNOVATIONS PRIVATE LIMITED-[GEOGRAPHIC_DATA] , Pune-9223001964" at bounding box center [780, 202] width 222 height 51
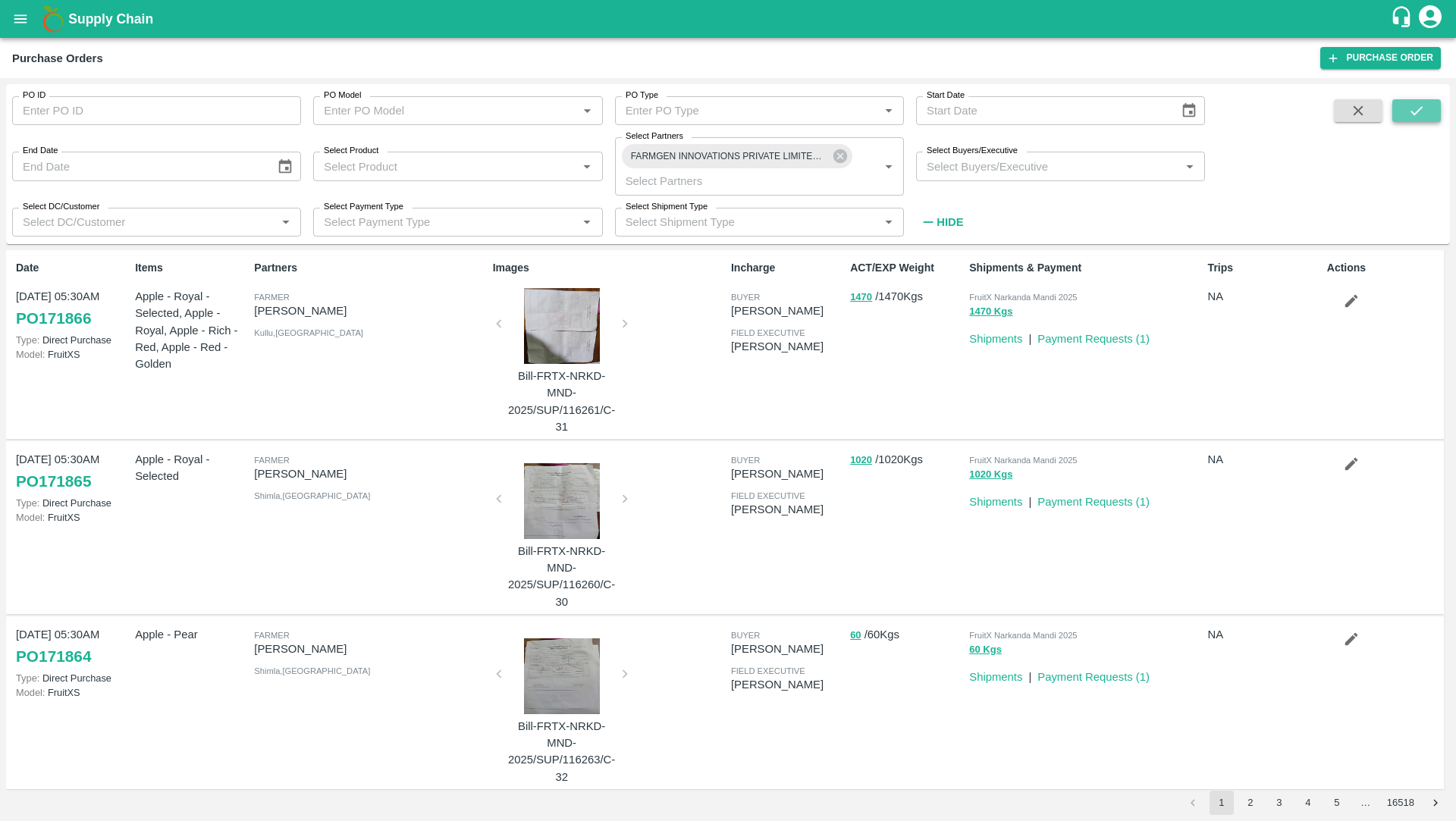
click at [1427, 106] on button "submit" at bounding box center [1416, 111] width 49 height 23
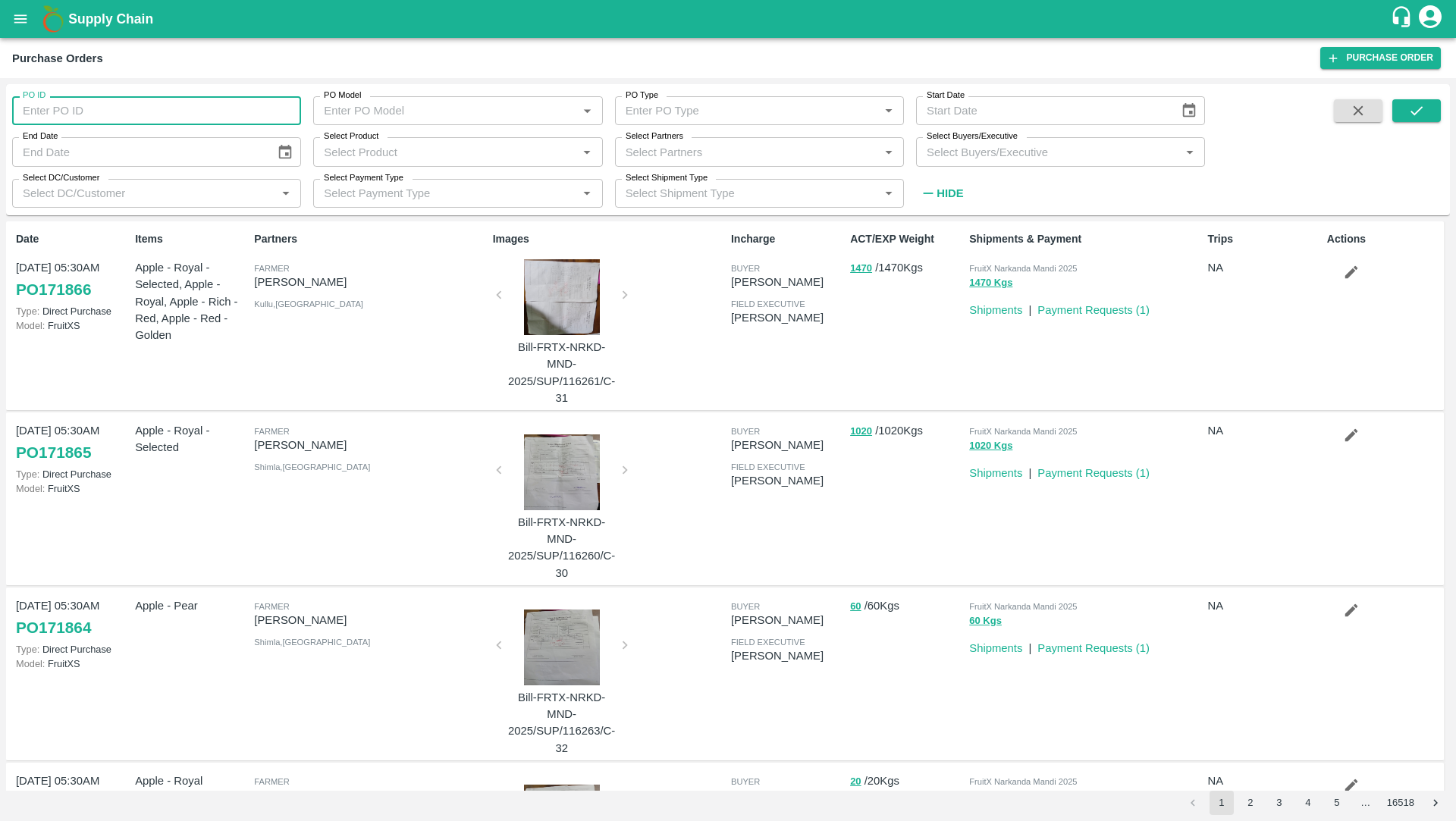
click at [251, 115] on input "PO ID" at bounding box center [157, 111] width 289 height 29
type input "165298"
click at [1413, 105] on icon "submit" at bounding box center [1416, 111] width 17 height 17
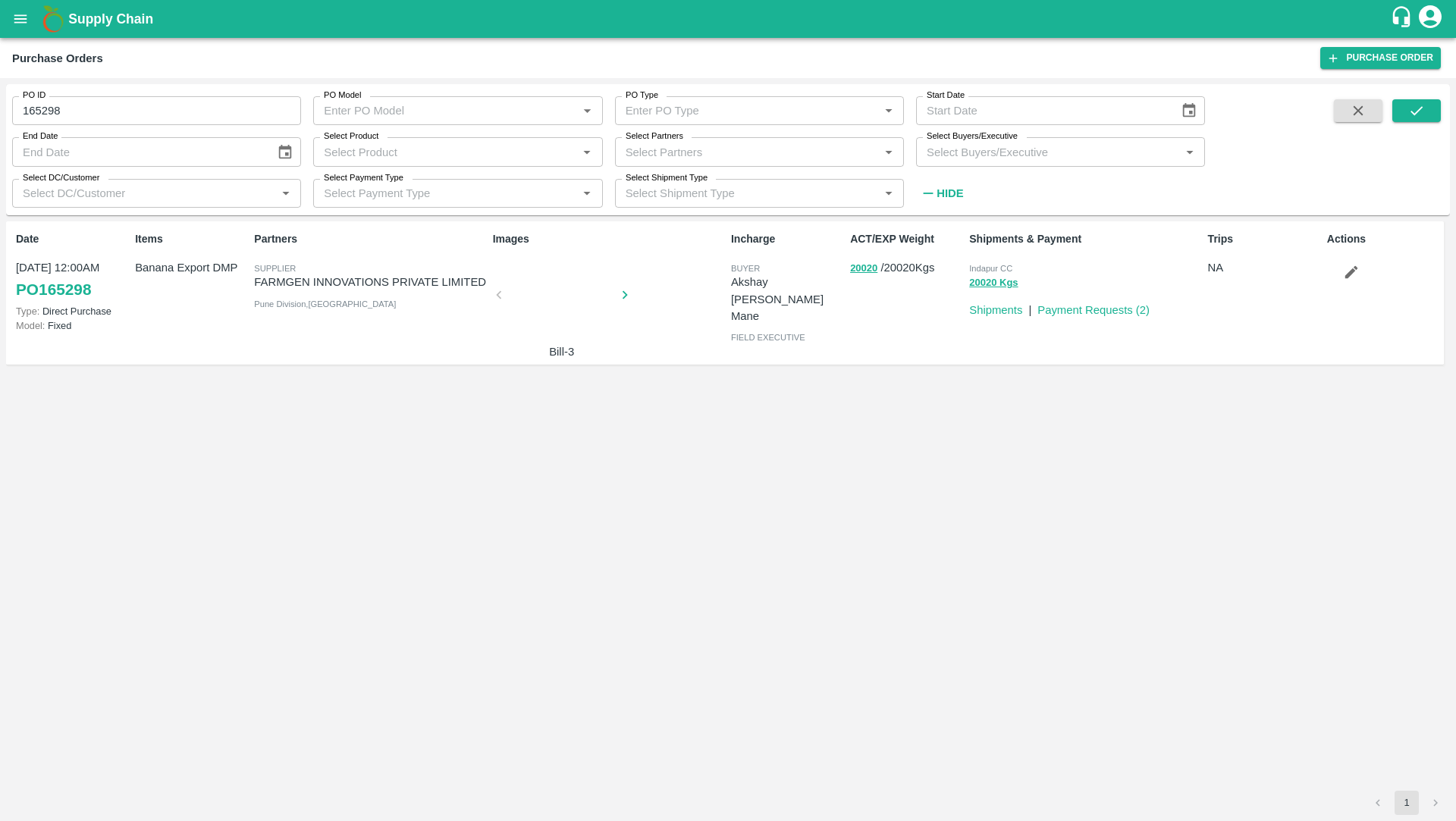
click at [895, 302] on div "ACT/EXP Weight 20020 / 20020 Kgs" at bounding box center [903, 293] width 119 height 135
click at [61, 285] on link "PO 165298" at bounding box center [53, 289] width 75 height 27
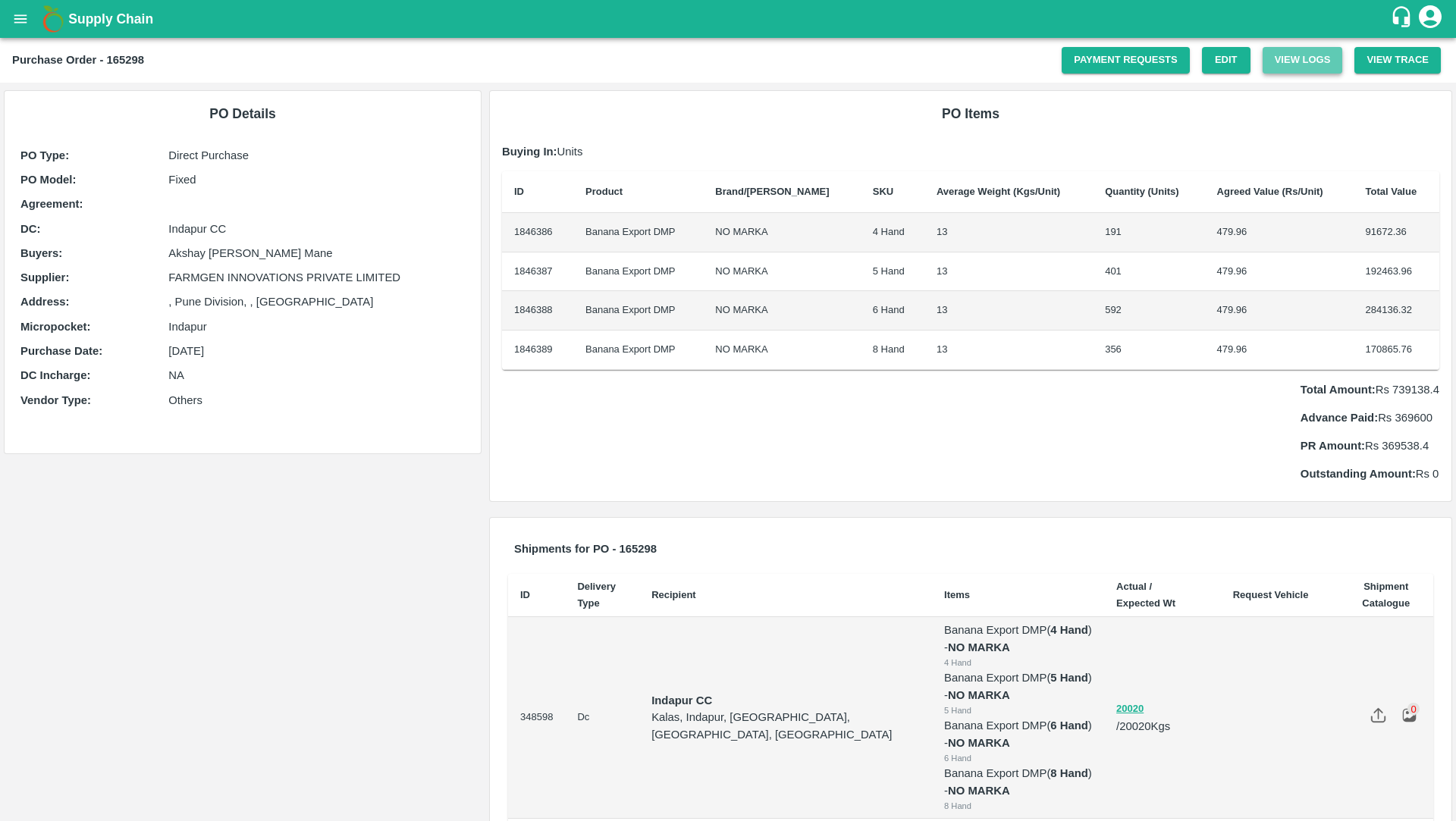
click at [1323, 60] on button "View Logs" at bounding box center [1302, 60] width 80 height 27
